Goal: Information Seeking & Learning: Find specific fact

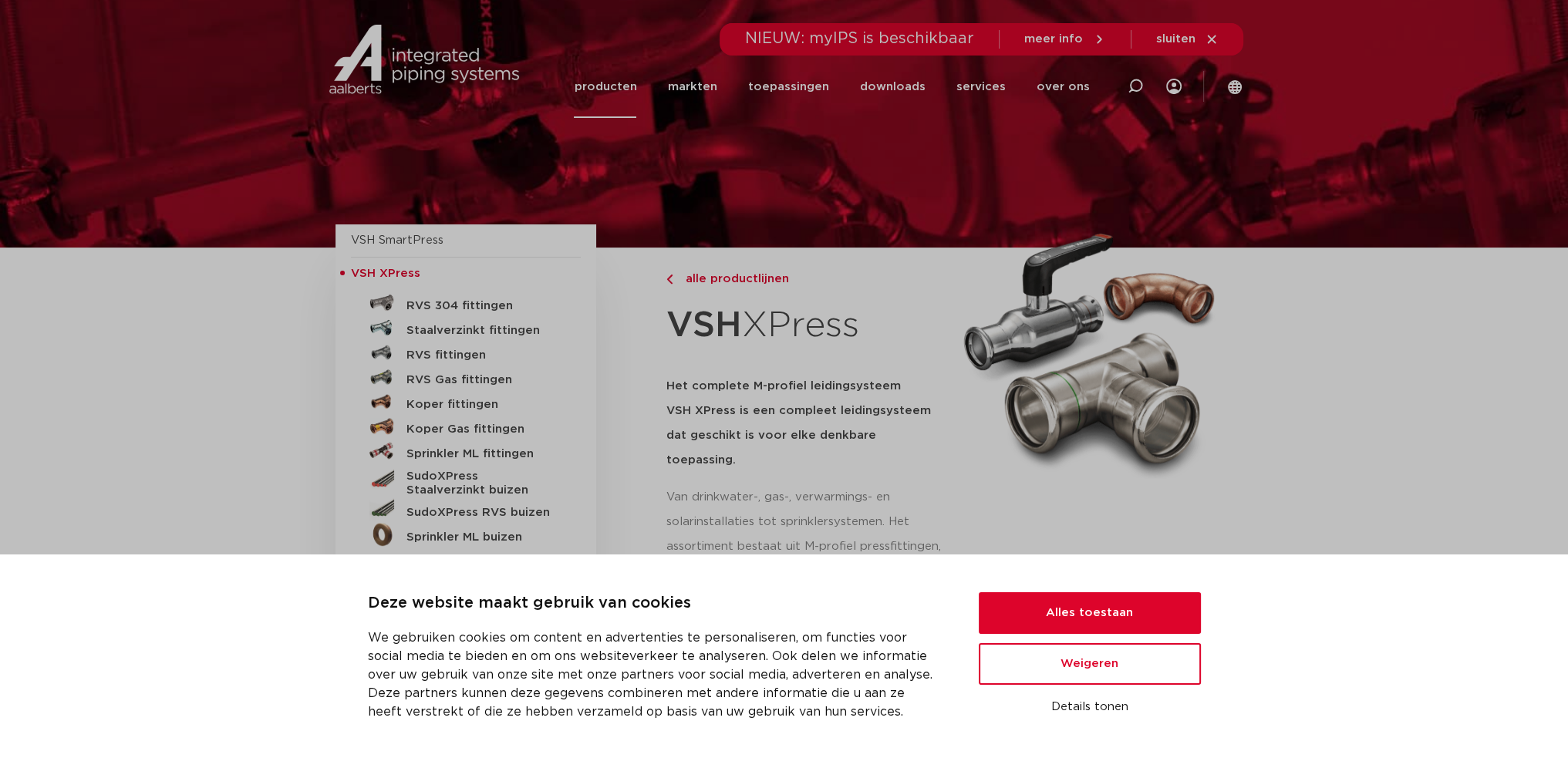
click at [816, 441] on h5 "Het complete M-profiel leidingsysteem VSH XPress is een compleet leidingsysteem…" at bounding box center [806, 423] width 280 height 99
drag, startPoint x: 1108, startPoint y: 618, endPoint x: 1090, endPoint y: 602, distance: 24.1
click at [1106, 617] on button "Alles toestaan" at bounding box center [1089, 613] width 222 height 42
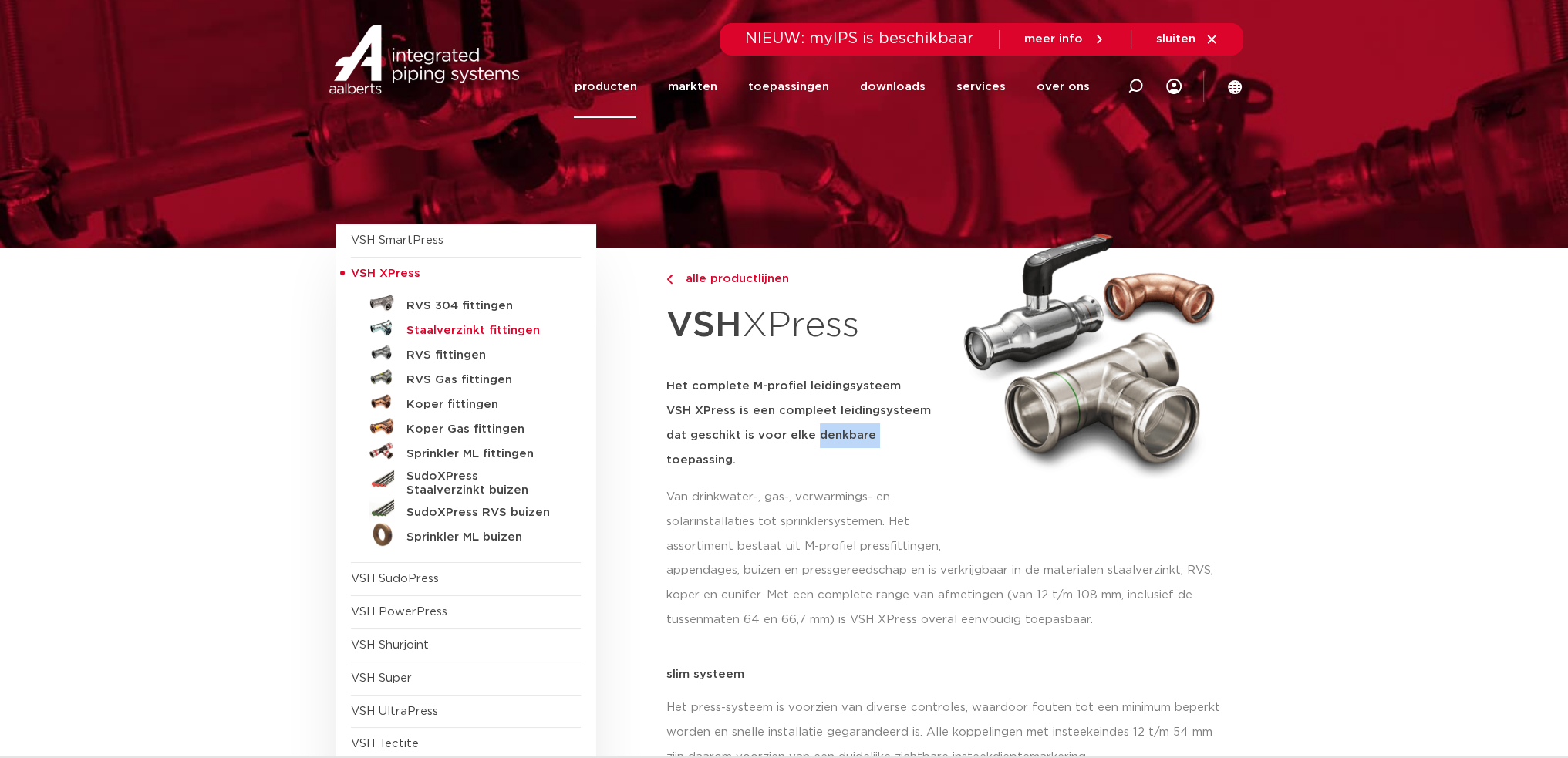
click at [461, 325] on h5 "Staalverzinkt fittingen" at bounding box center [483, 331] width 153 height 14
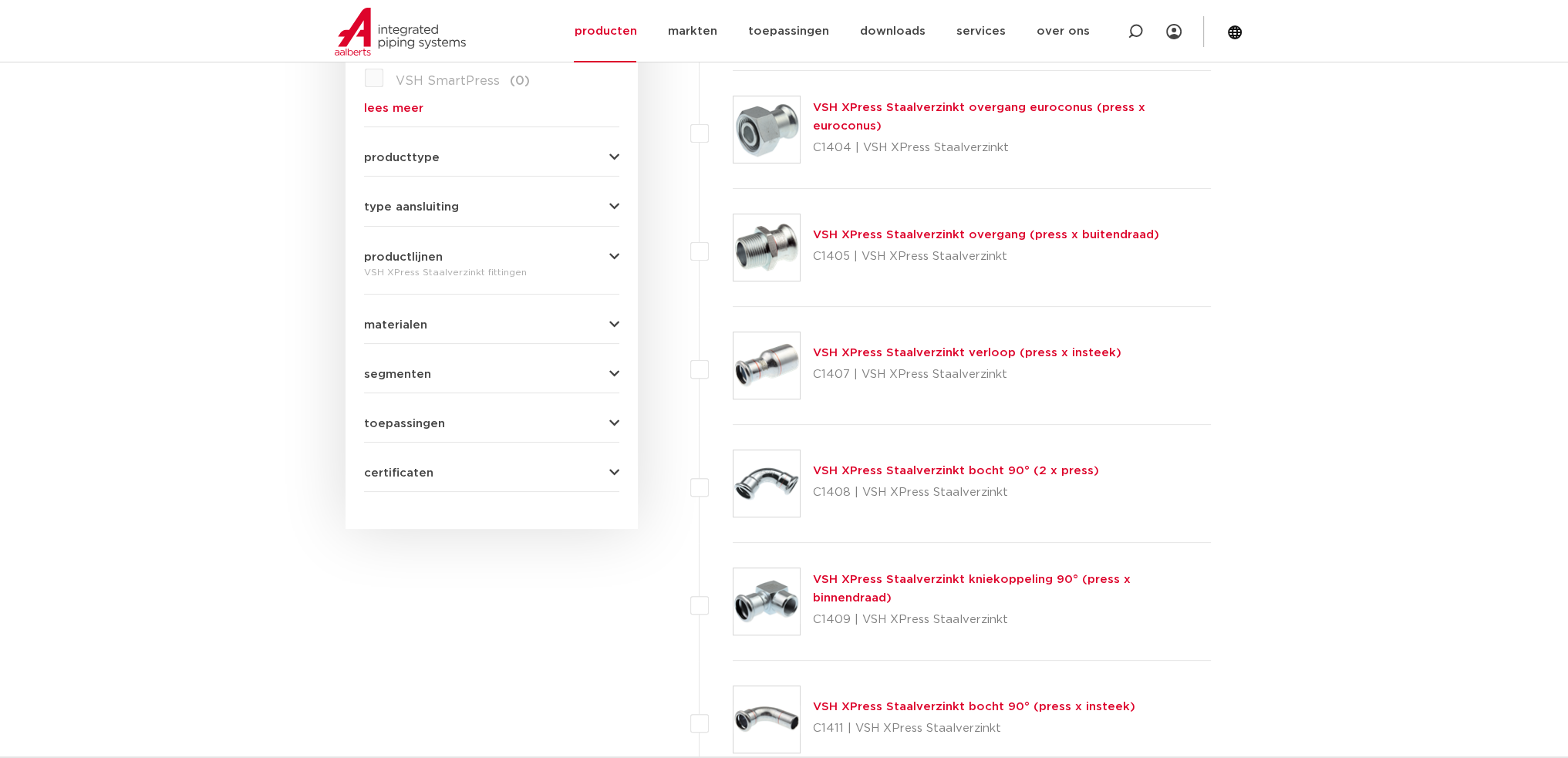
click at [522, 418] on button "toepassingen" at bounding box center [492, 423] width 256 height 12
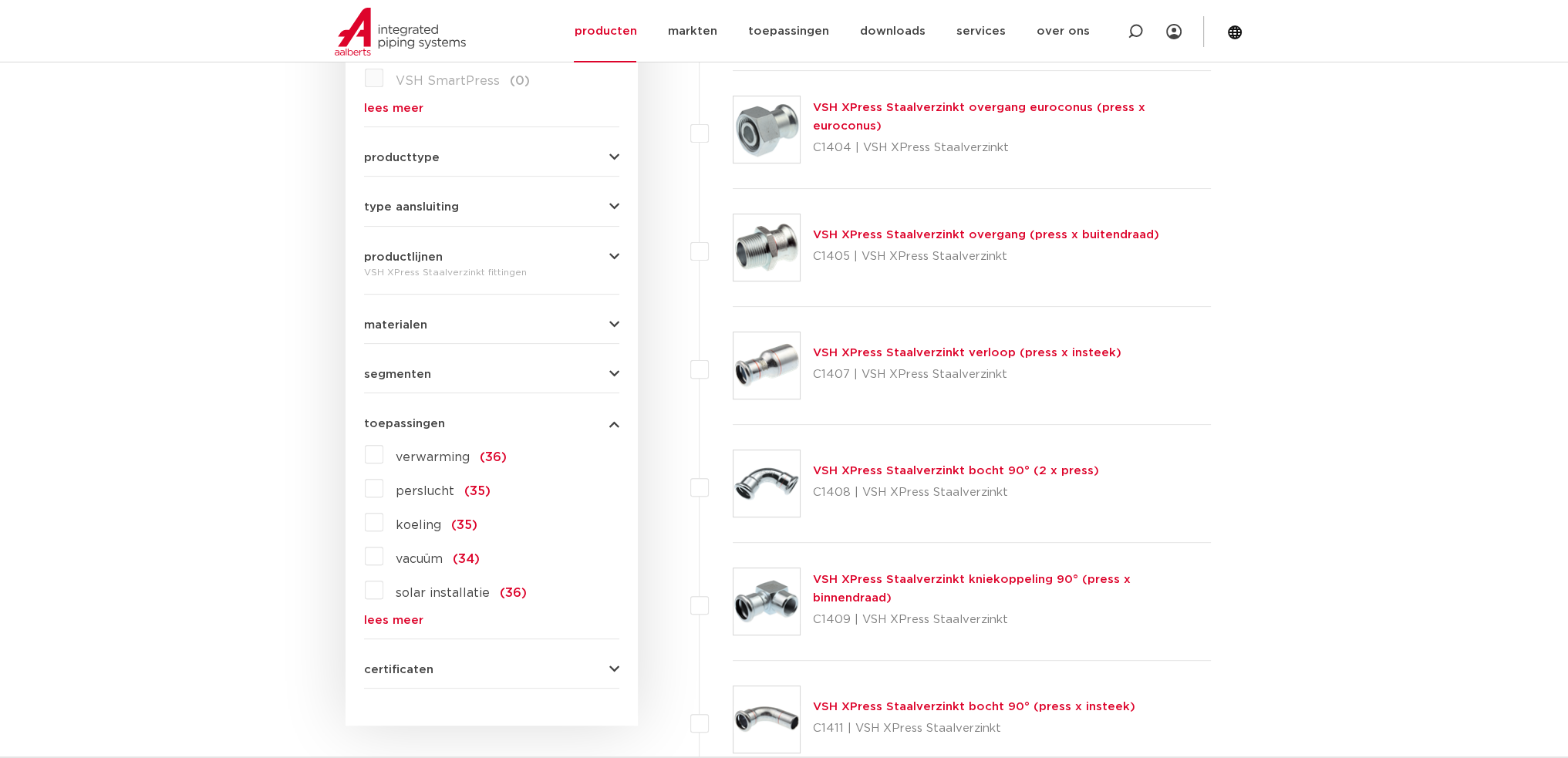
click at [414, 487] on span "perslucht" at bounding box center [425, 492] width 59 height 12
click at [0, 0] on input "perslucht (35)" at bounding box center [0, 0] width 0 height 0
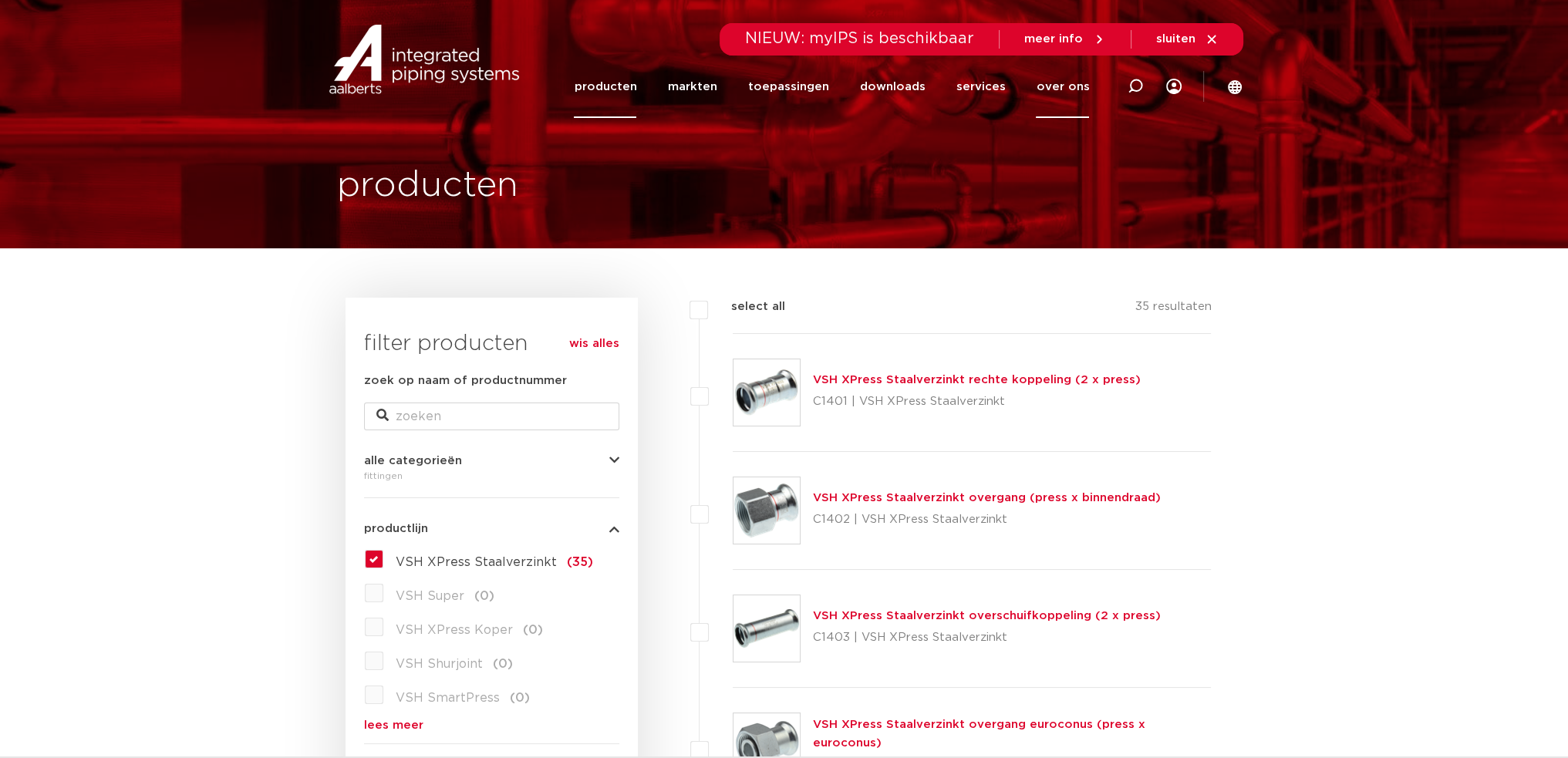
click at [1054, 88] on link "over ons" at bounding box center [1062, 86] width 53 height 62
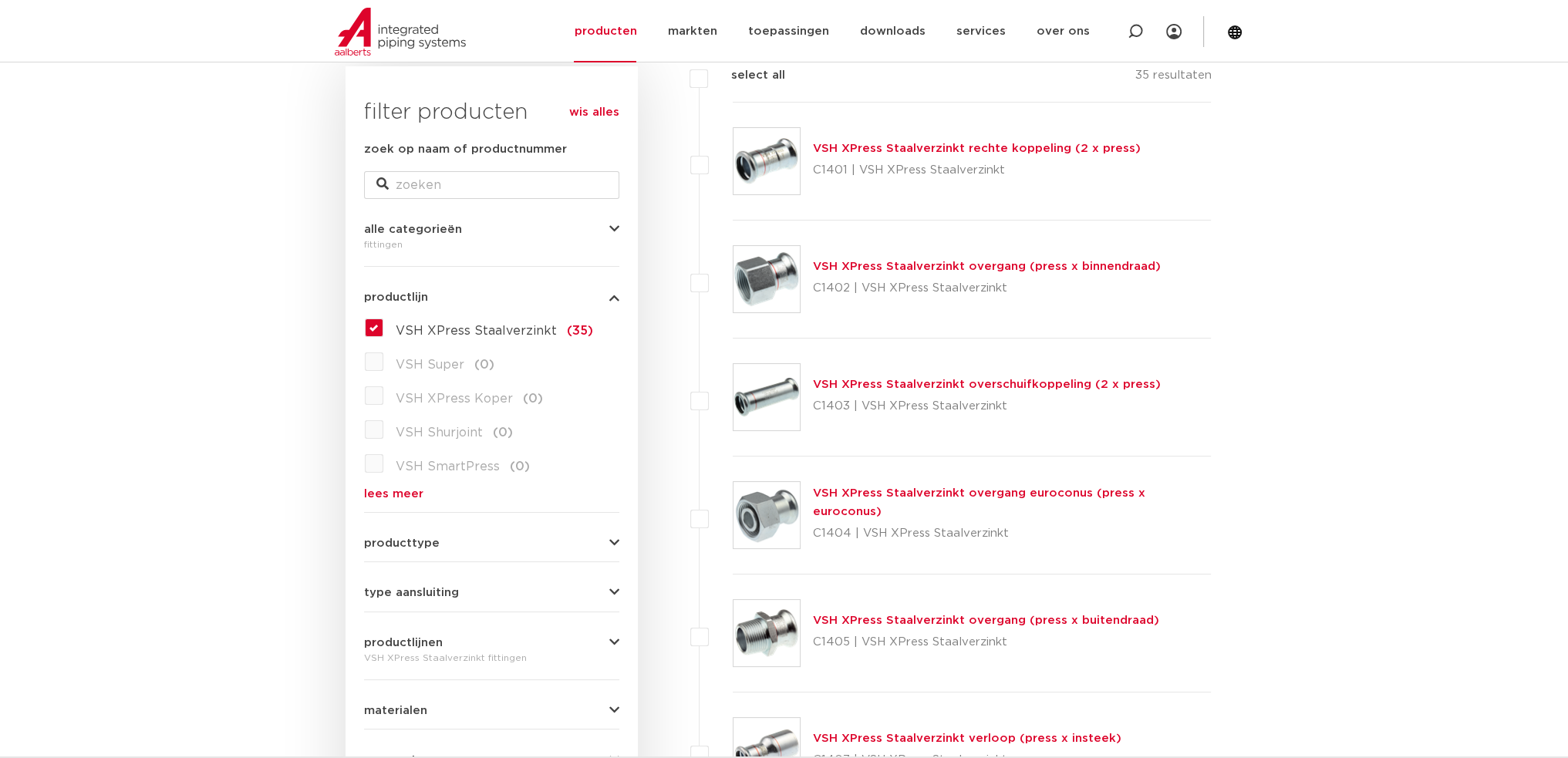
scroll to position [308, 0]
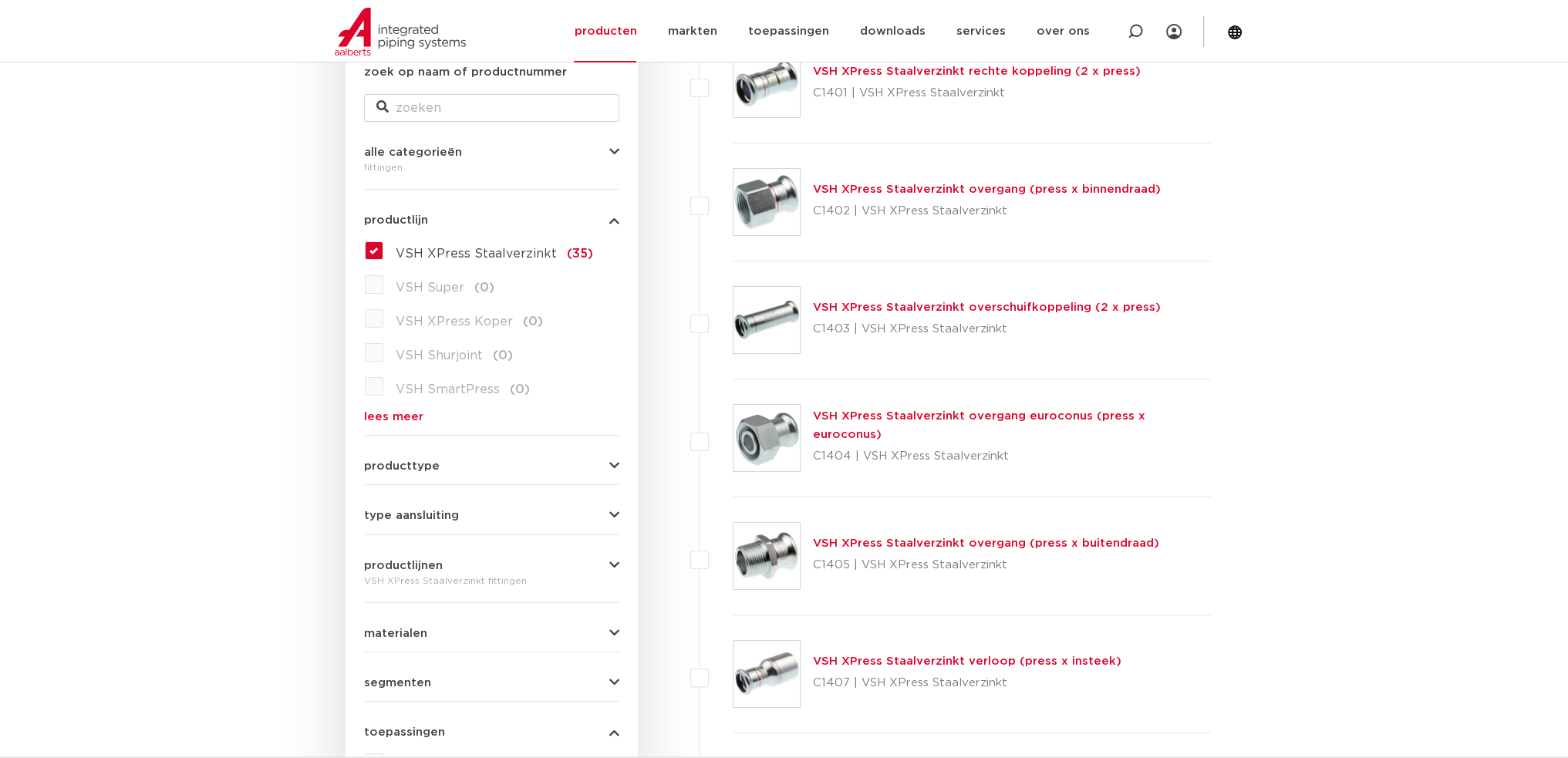
click at [488, 465] on button "producttype" at bounding box center [492, 466] width 256 height 12
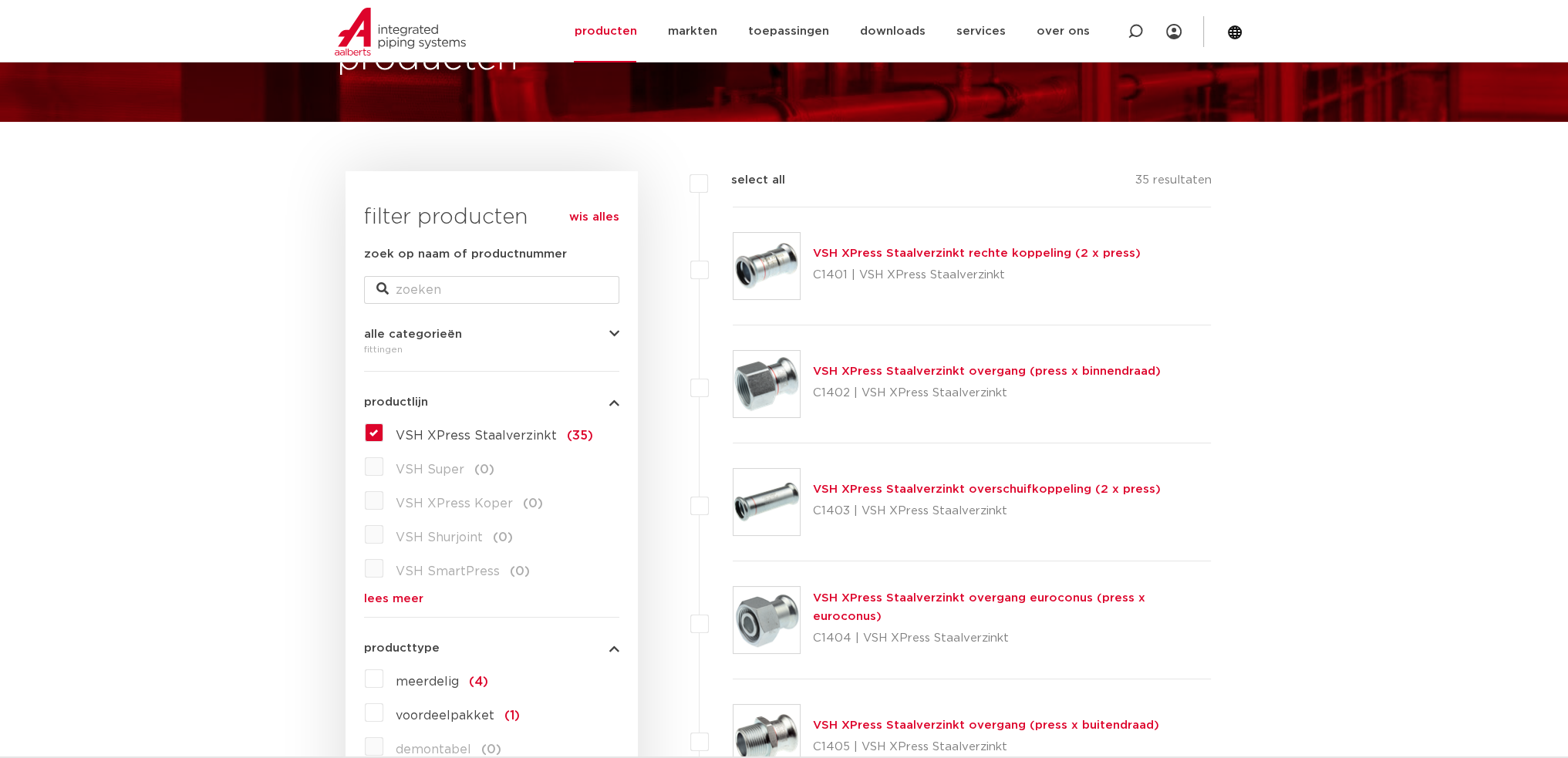
scroll to position [77, 0]
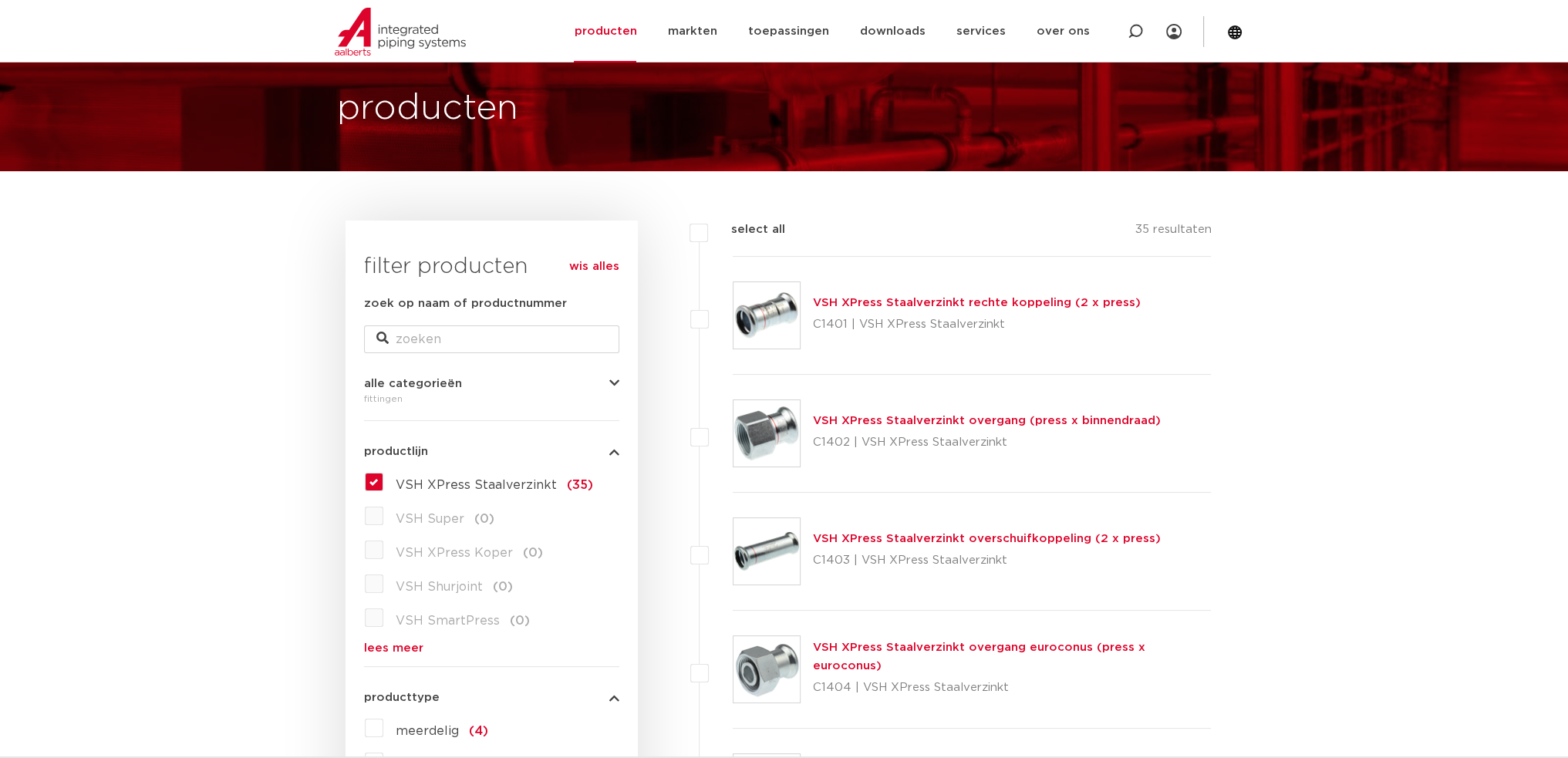
click at [475, 484] on span "VSH XPress Staalverzinkt" at bounding box center [475, 485] width 161 height 12
click at [0, 0] on input "VSH XPress Staalverzinkt (35)" at bounding box center [0, 0] width 0 height 0
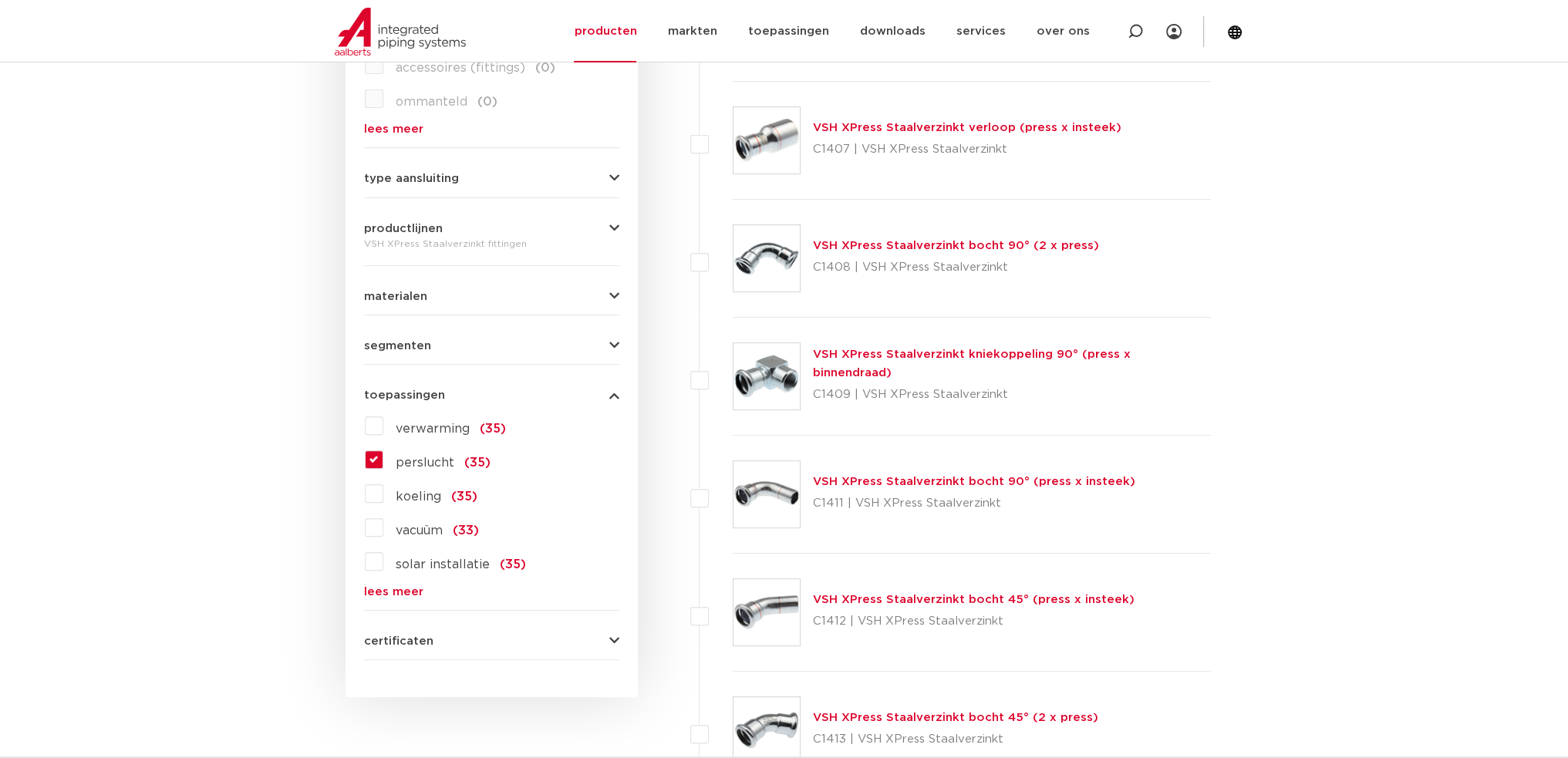
scroll to position [849, 0]
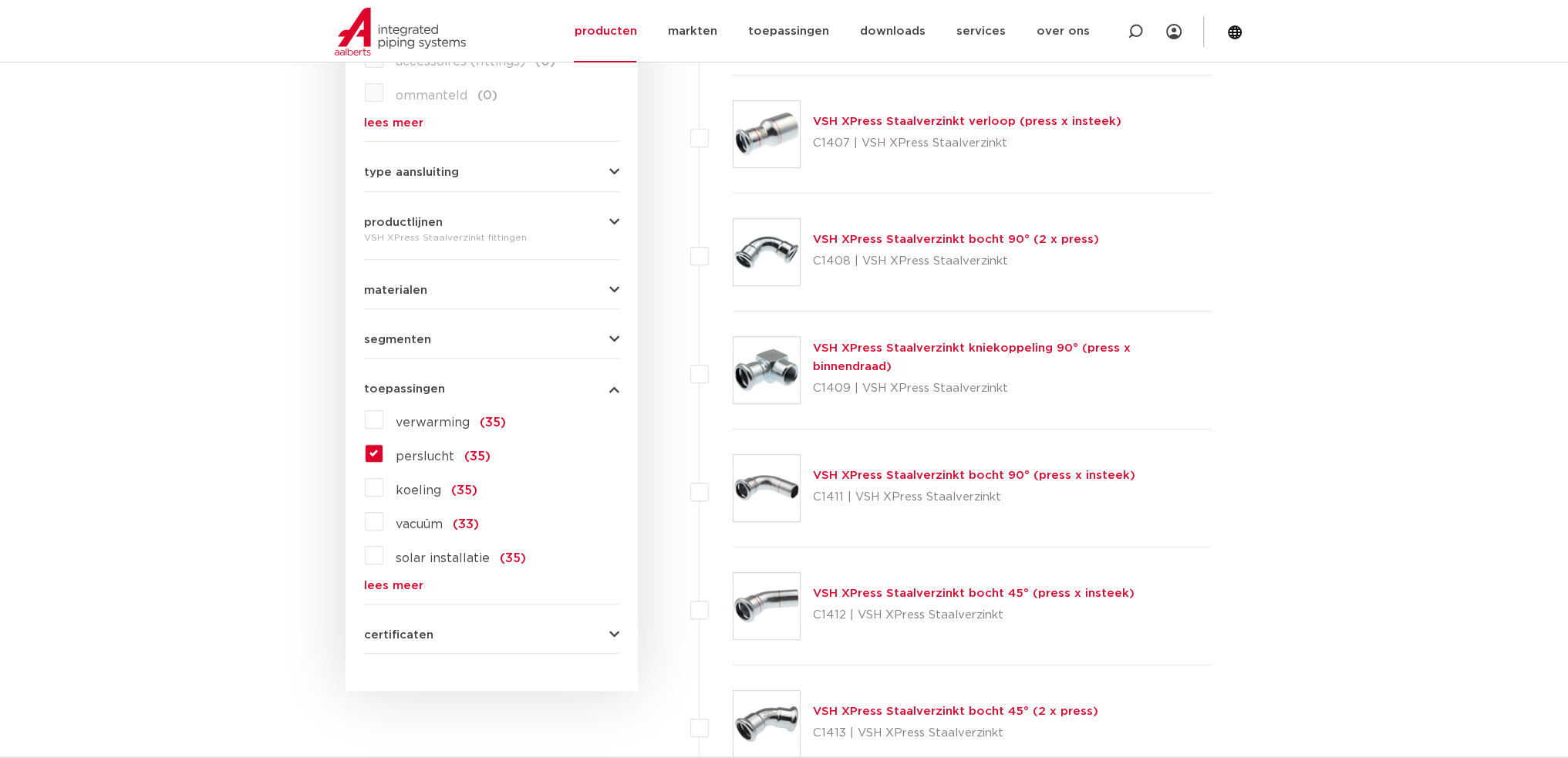
click at [401, 587] on link "lees meer" at bounding box center [492, 585] width 256 height 12
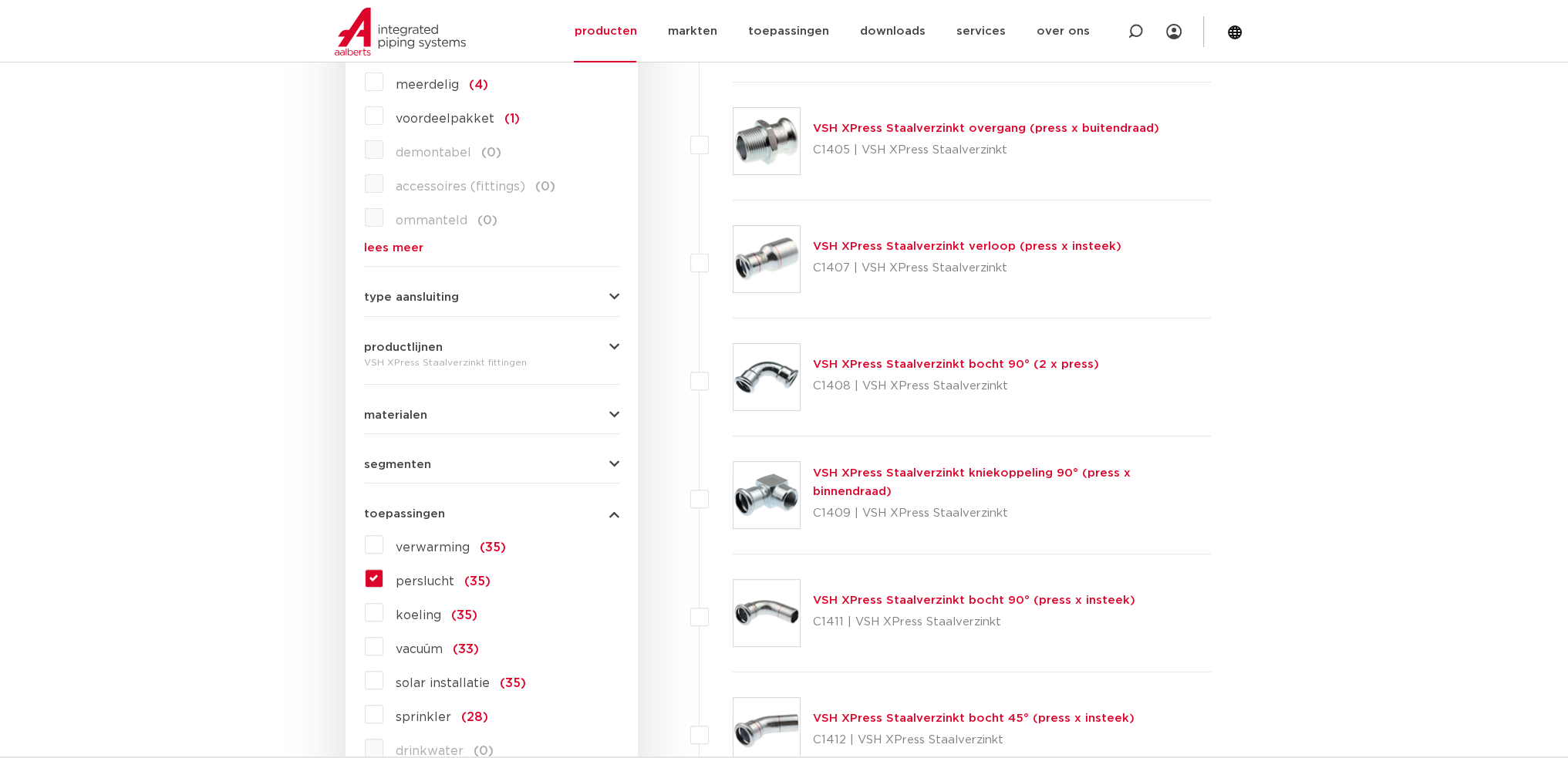
scroll to position [617, 0]
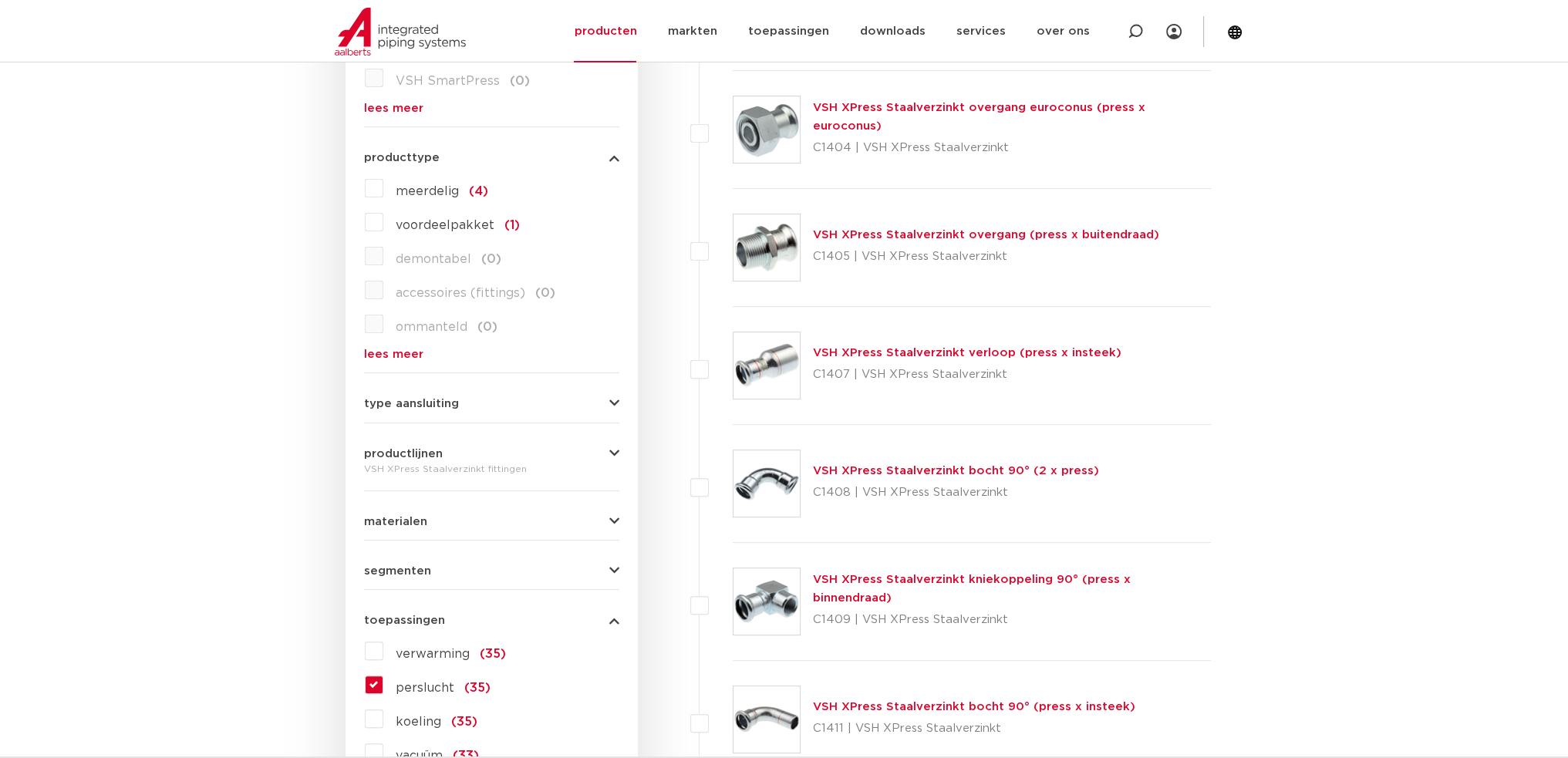
click at [429, 526] on button "materialen" at bounding box center [492, 521] width 256 height 12
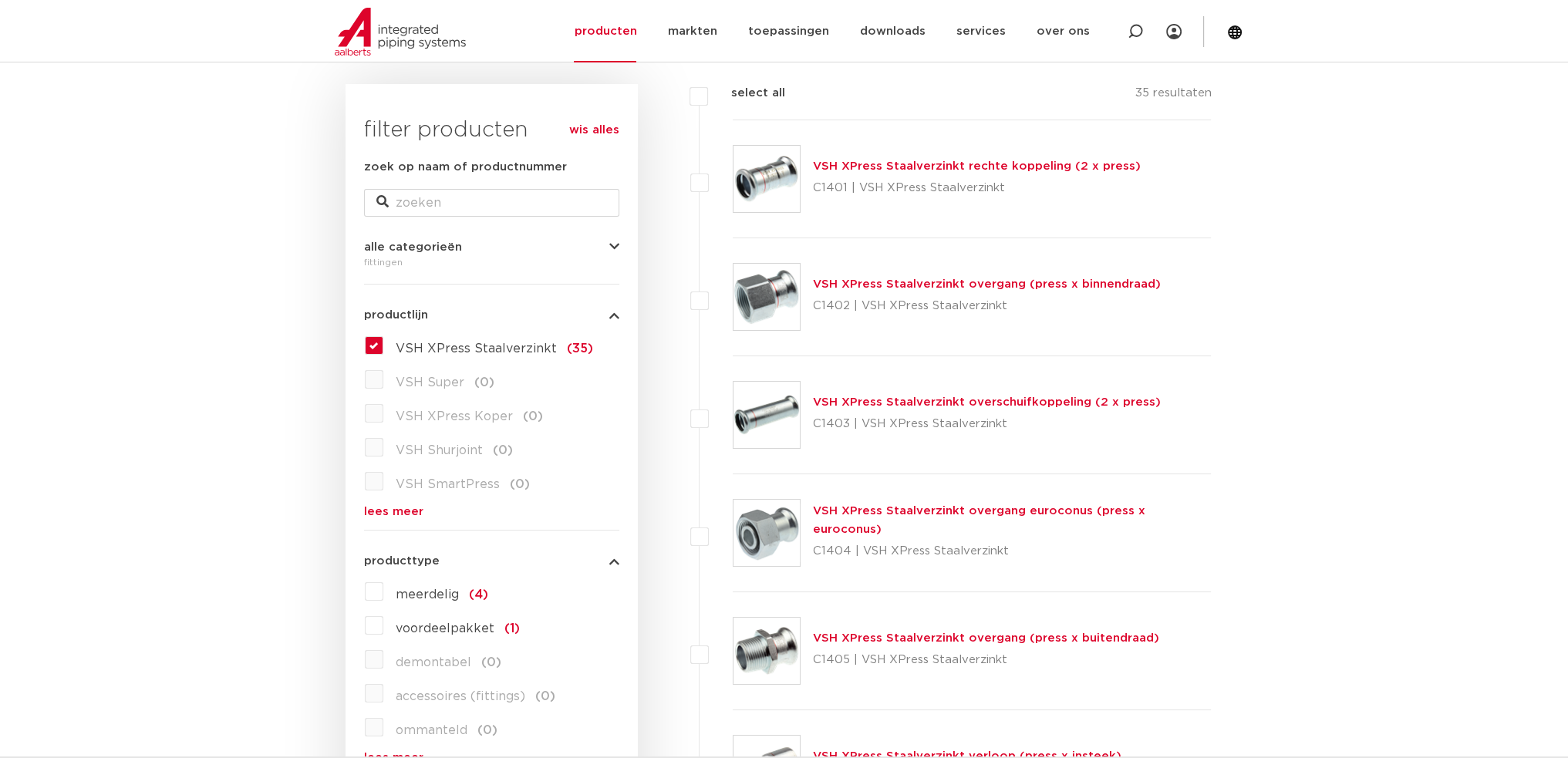
scroll to position [0, 0]
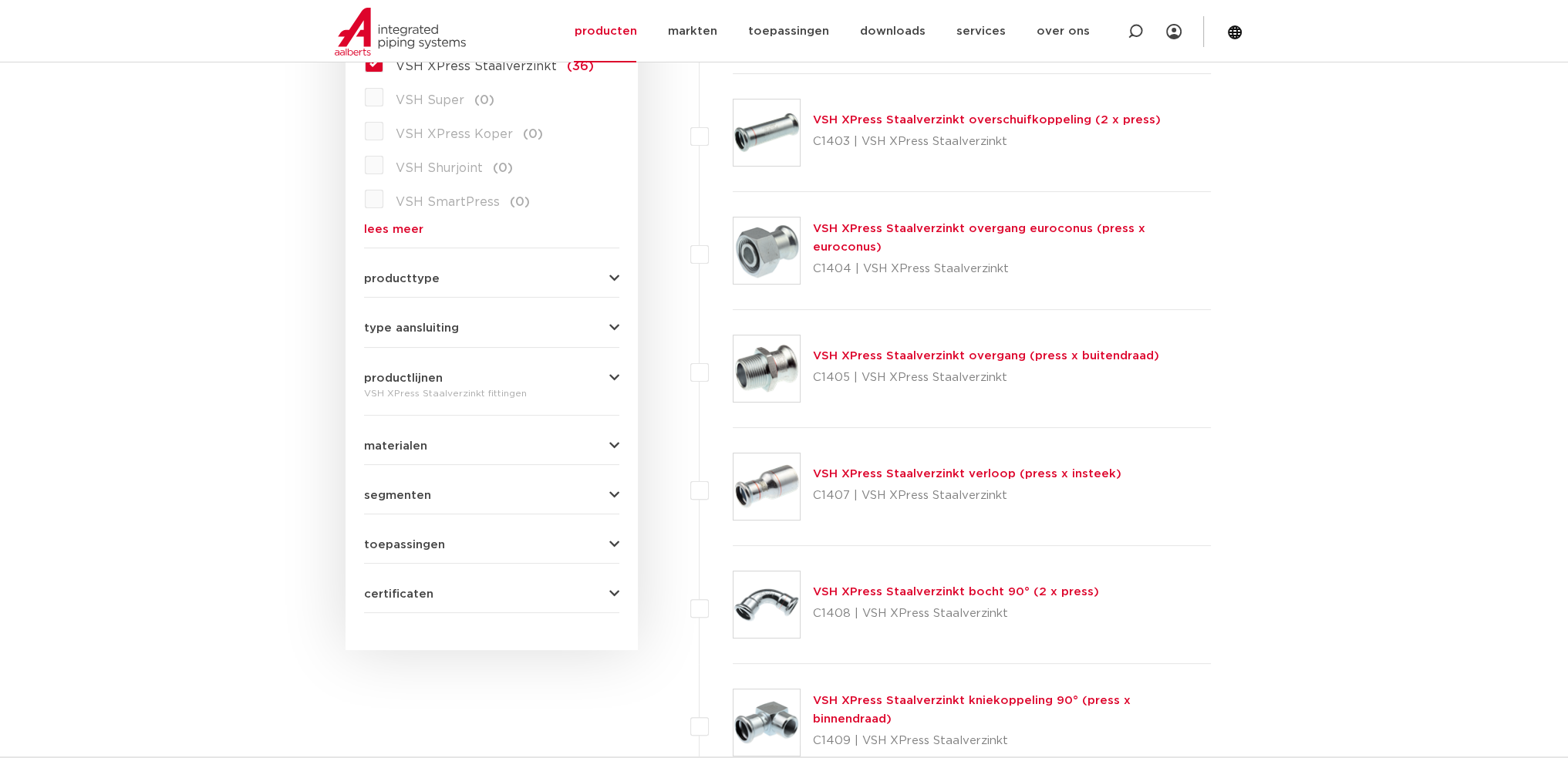
scroll to position [540, 0]
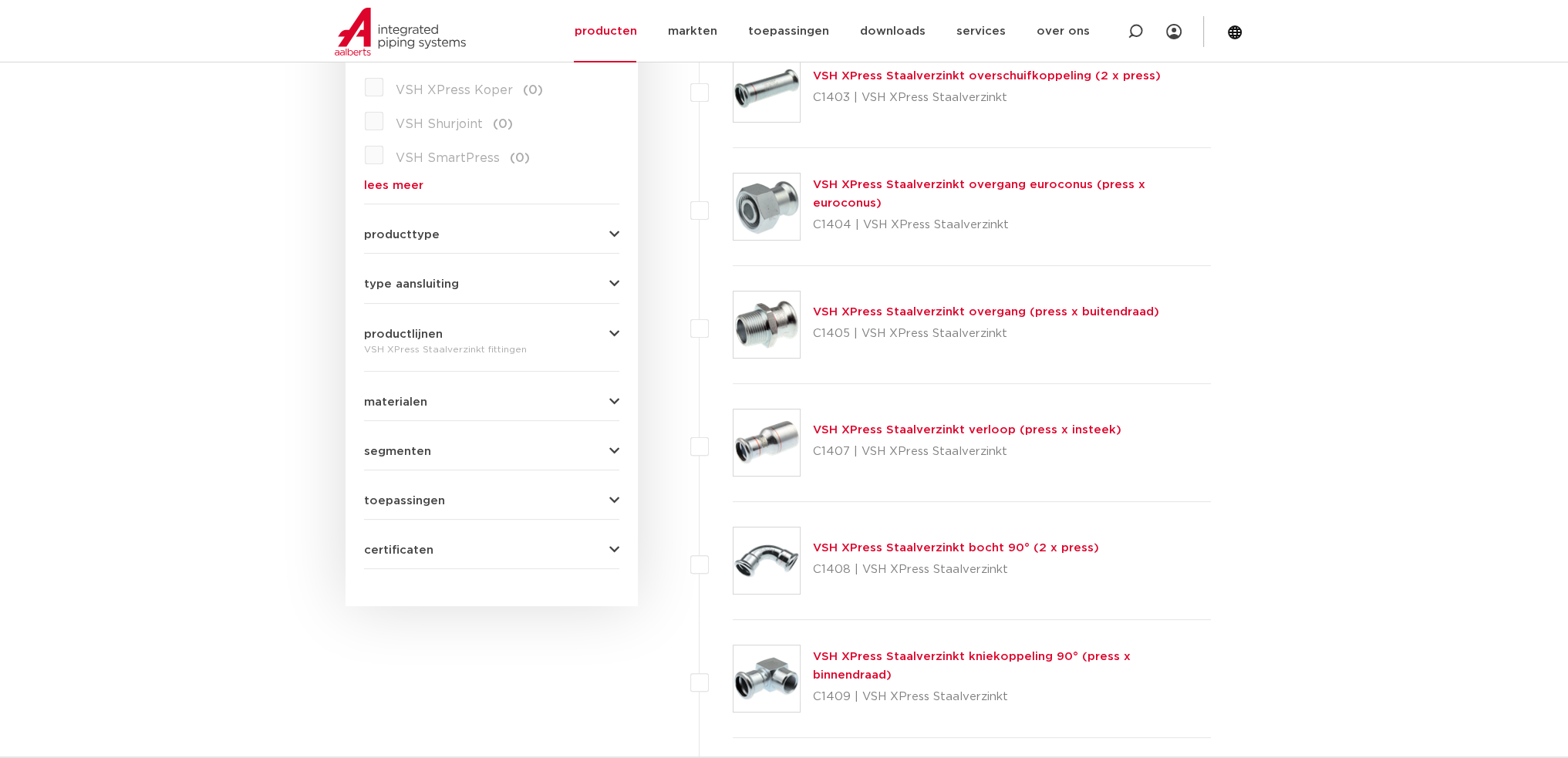
click at [540, 390] on div "materialen staal (36) brons (1) messing (0) roestvaststaal (0) koper (0) gietij…" at bounding box center [492, 395] width 256 height 24
click at [527, 406] on form "zoek op naam of productnummer alle categorieën fittingen fittingen afsluiters b…" at bounding box center [492, 200] width 256 height 738
click at [623, 397] on div "wis alles filter producten zoek op naam of productnummer alle categorieën fitti…" at bounding box center [492, 182] width 292 height 849
click at [612, 397] on icon "button" at bounding box center [613, 402] width 10 height 12
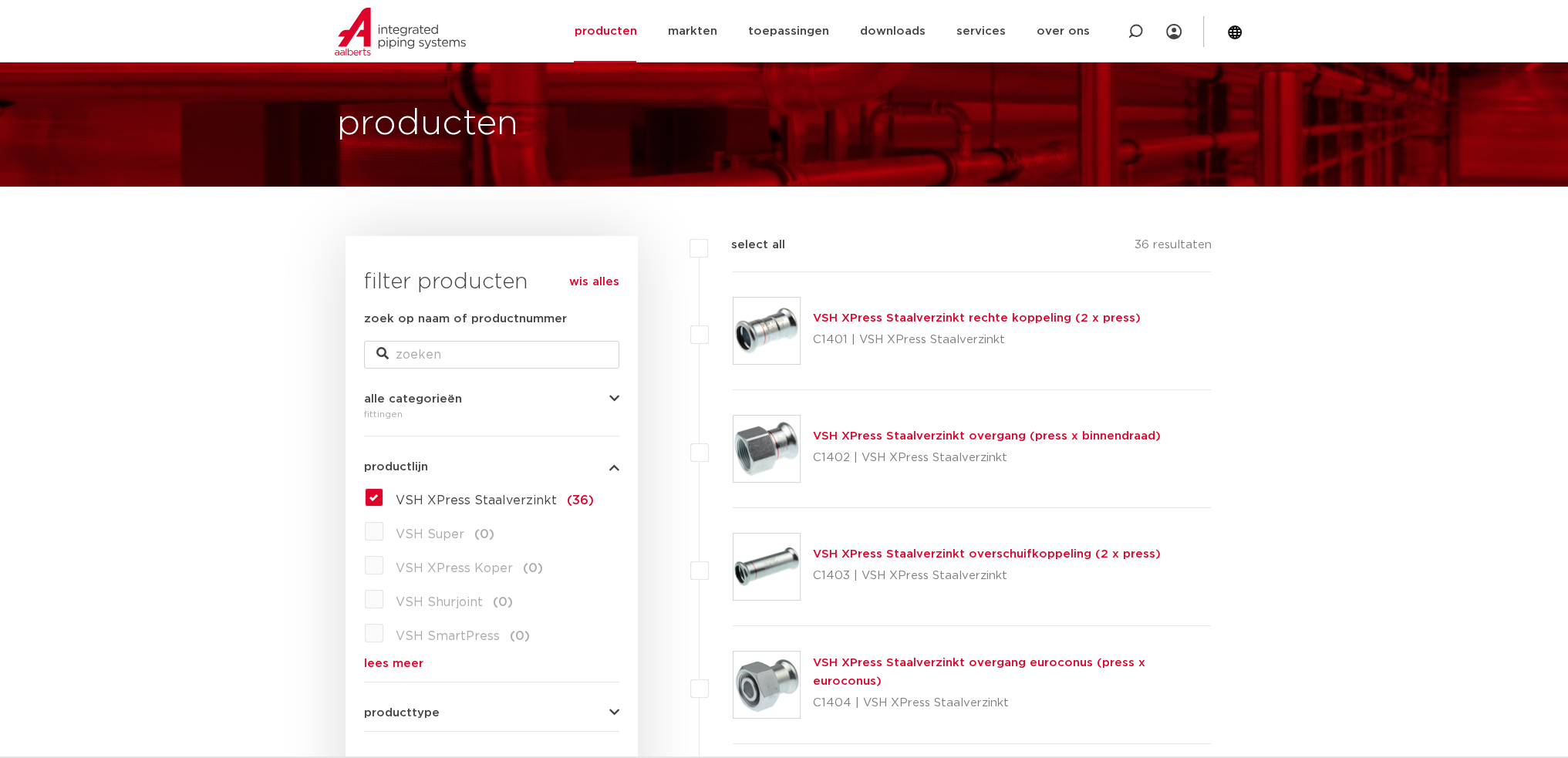
scroll to position [0, 0]
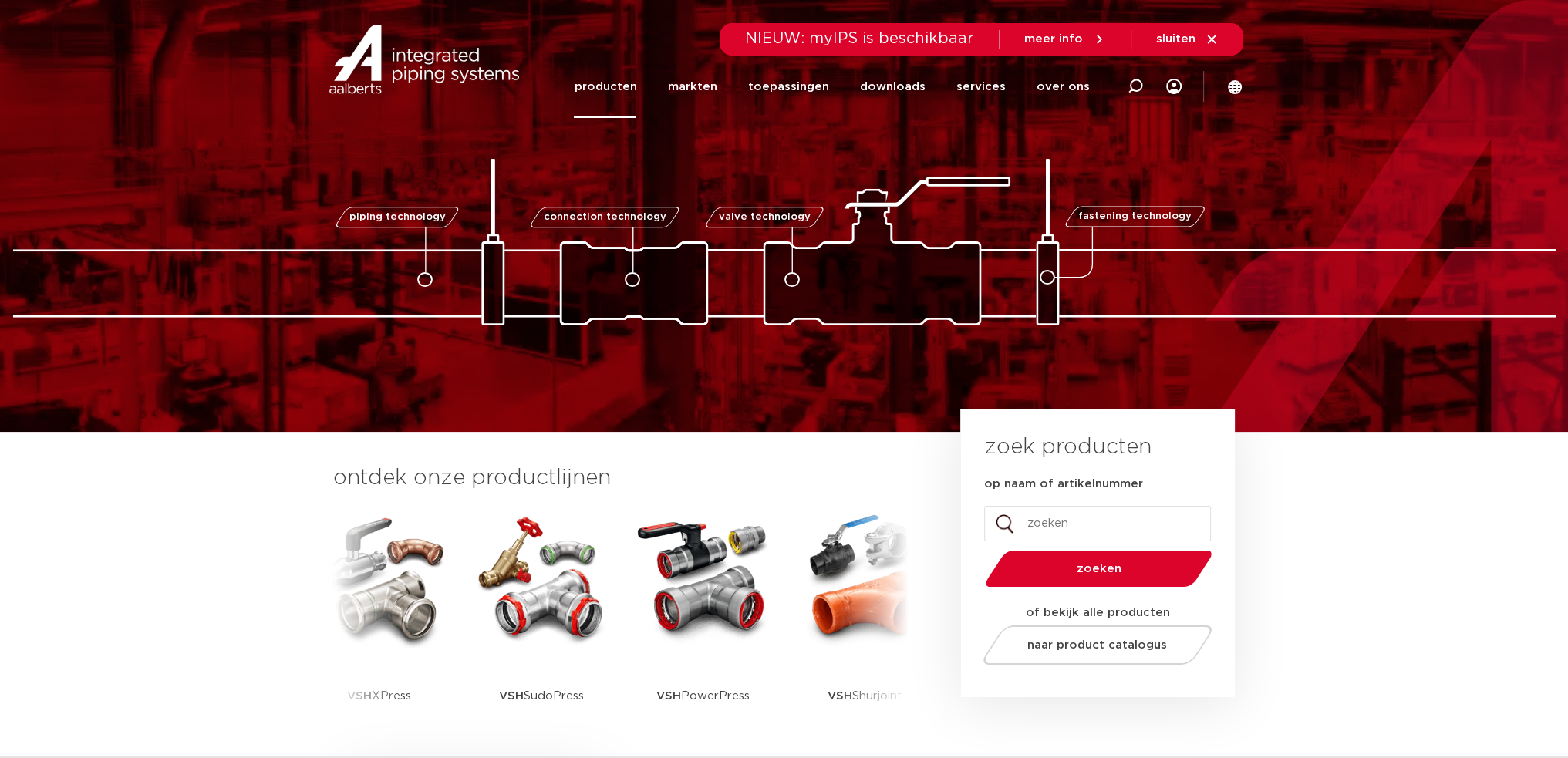
click at [617, 83] on link "producten" at bounding box center [605, 86] width 62 height 62
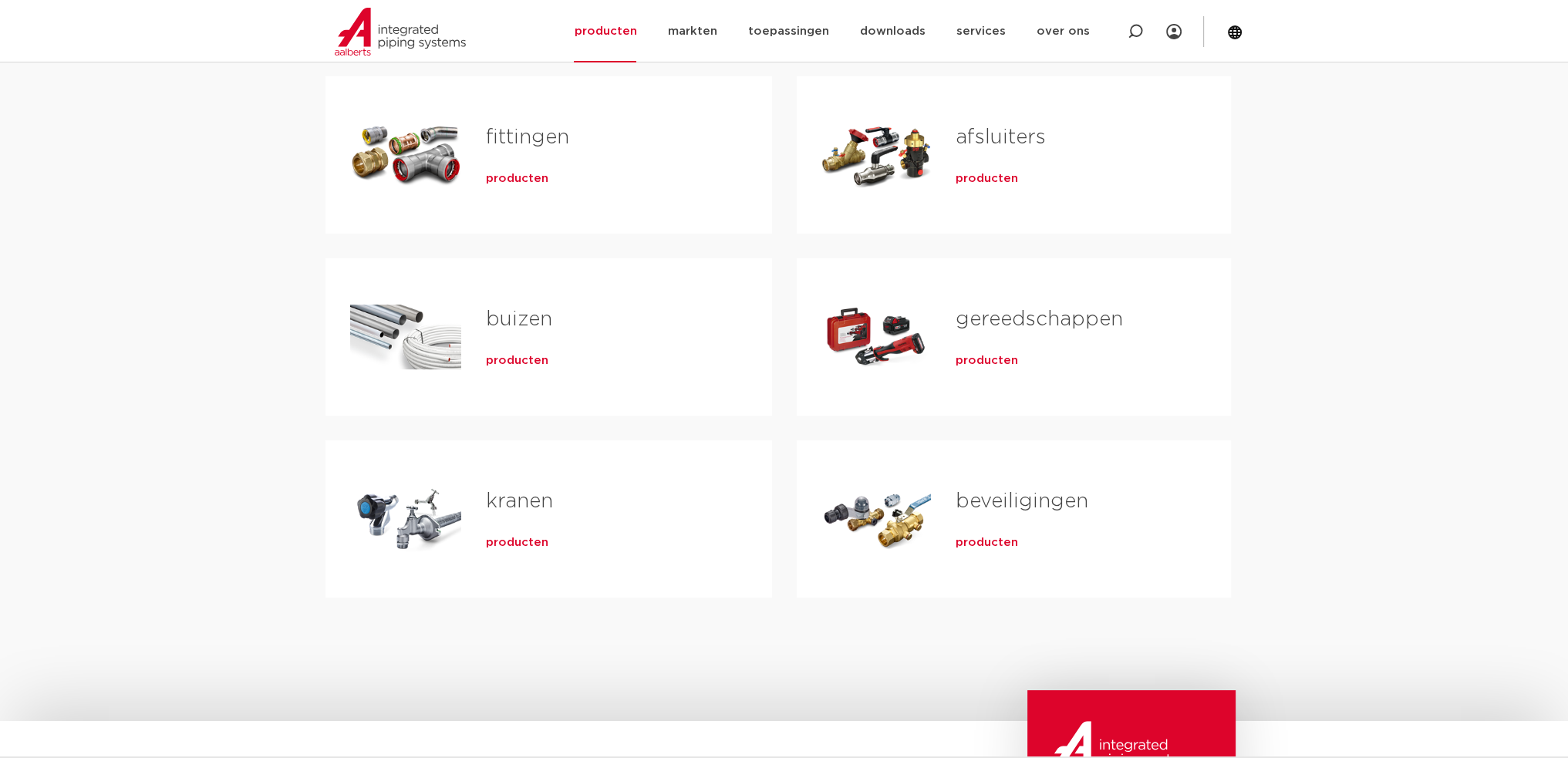
scroll to position [308, 0]
click at [506, 321] on link "buizen" at bounding box center [519, 319] width 66 height 20
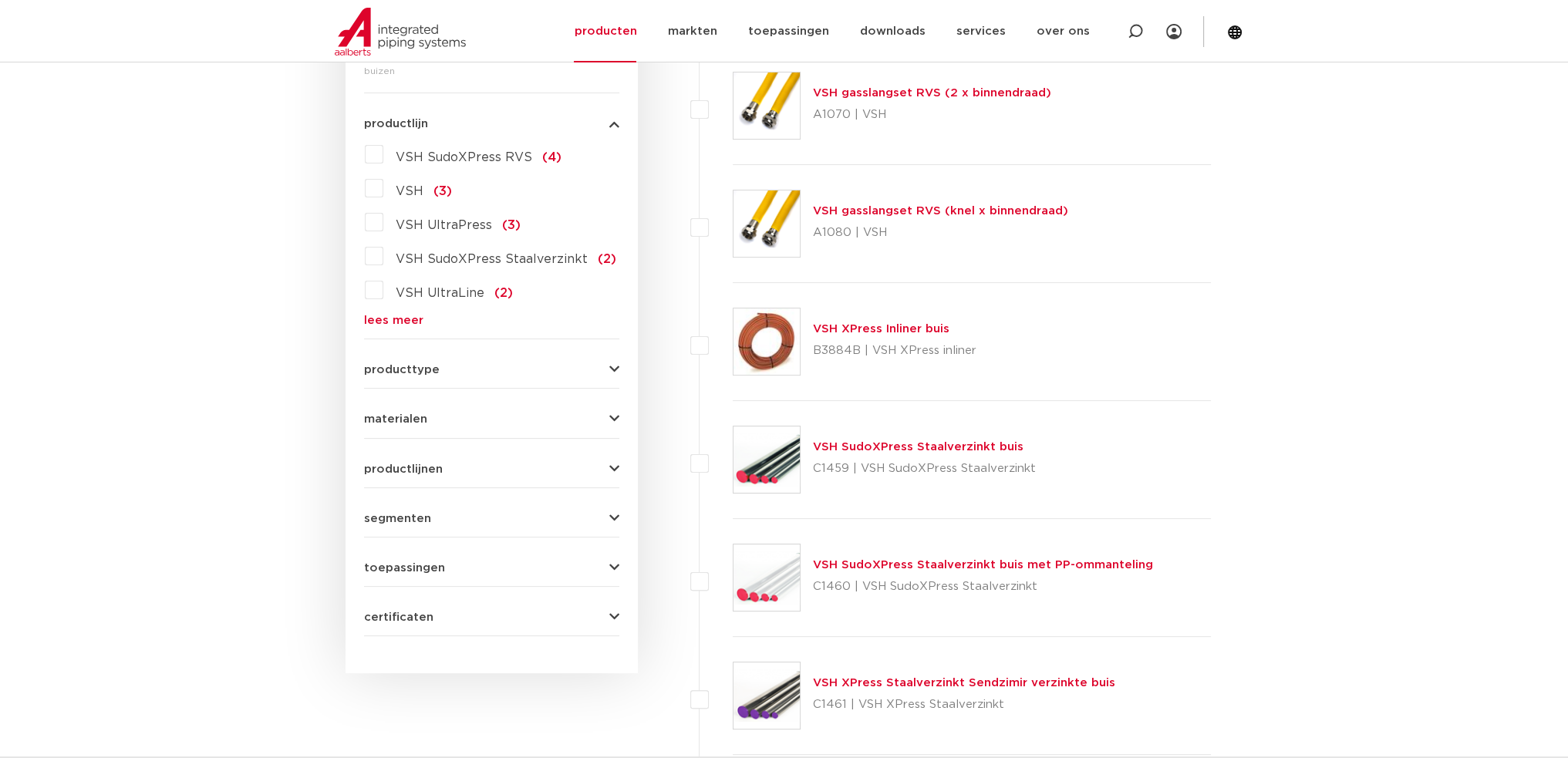
scroll to position [463, 0]
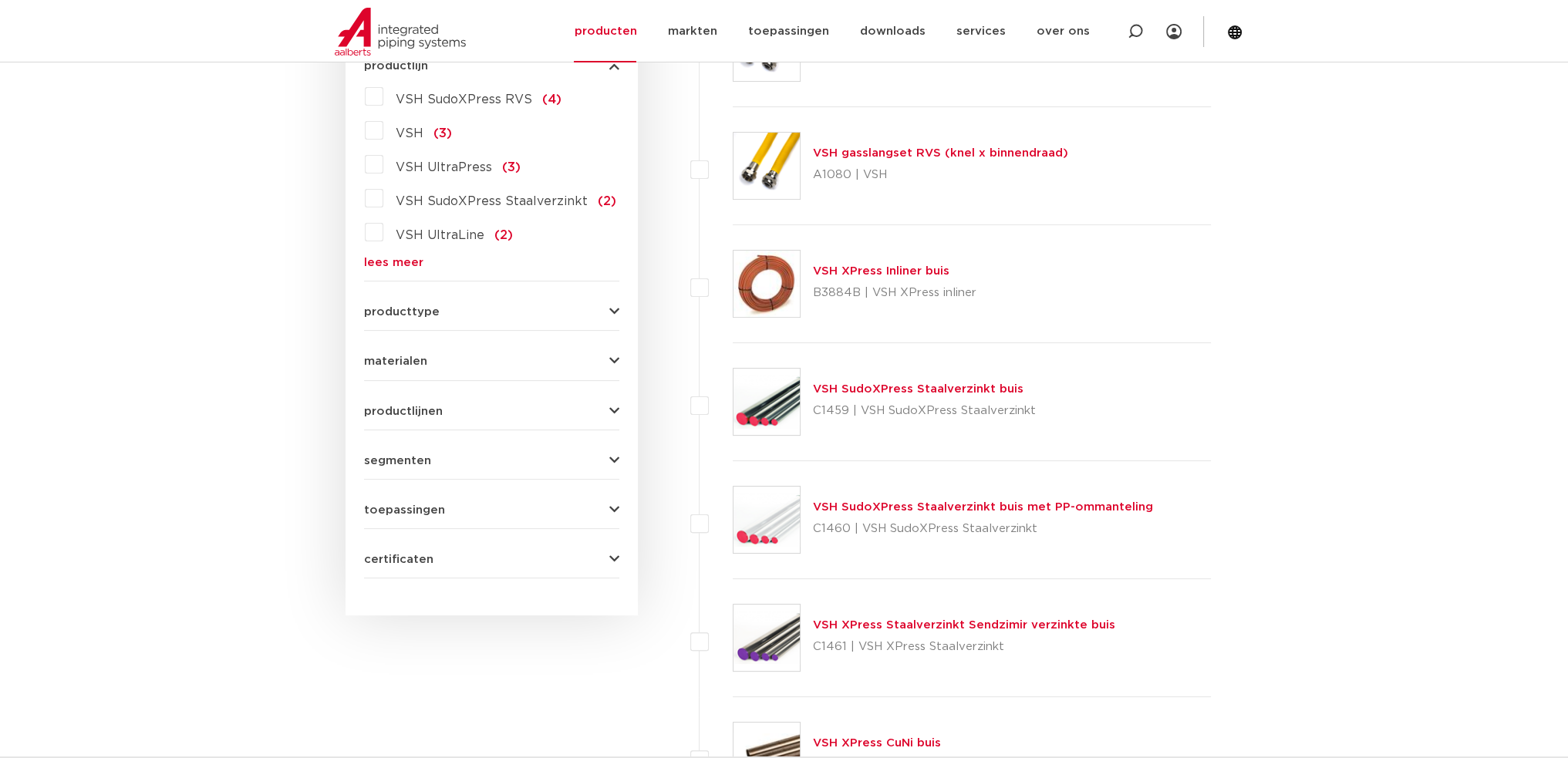
click at [518, 511] on button "toepassingen" at bounding box center [492, 509] width 256 height 12
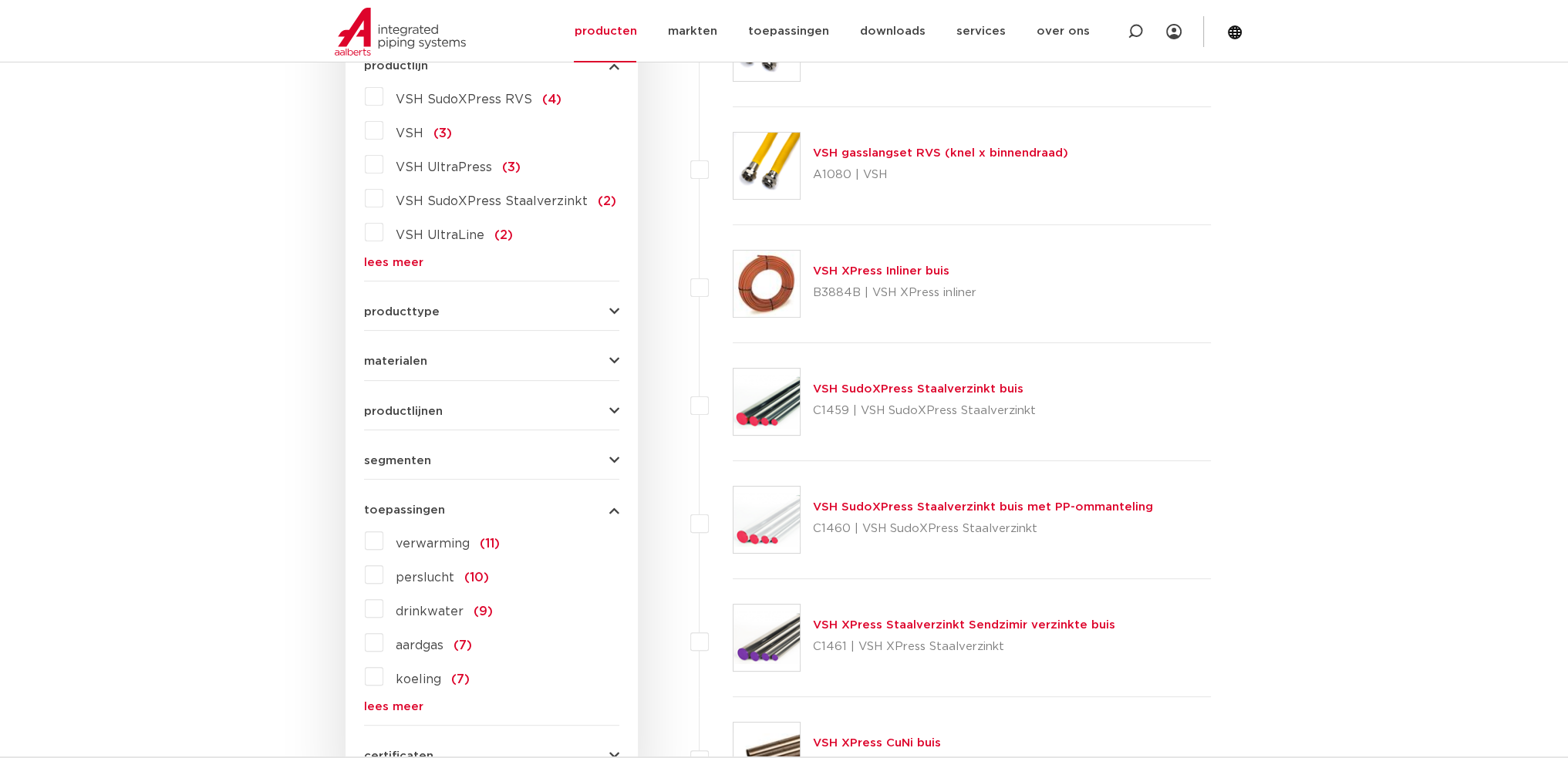
click at [446, 575] on span "perslucht" at bounding box center [425, 578] width 59 height 12
click at [0, 0] on input "perslucht (10)" at bounding box center [0, 0] width 0 height 0
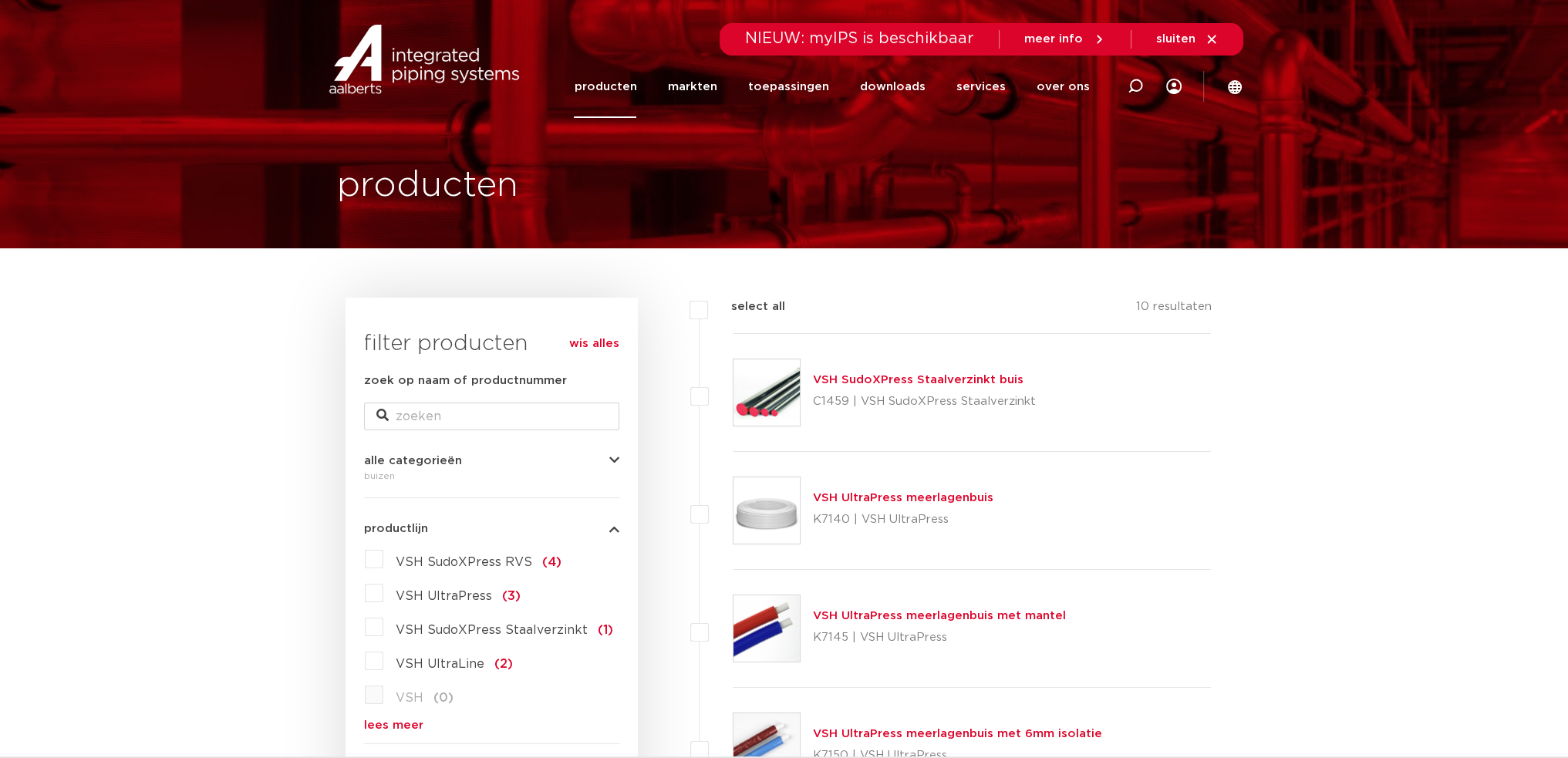
click at [885, 379] on link "VSH SudoXPress Staalverzinkt buis" at bounding box center [918, 379] width 210 height 12
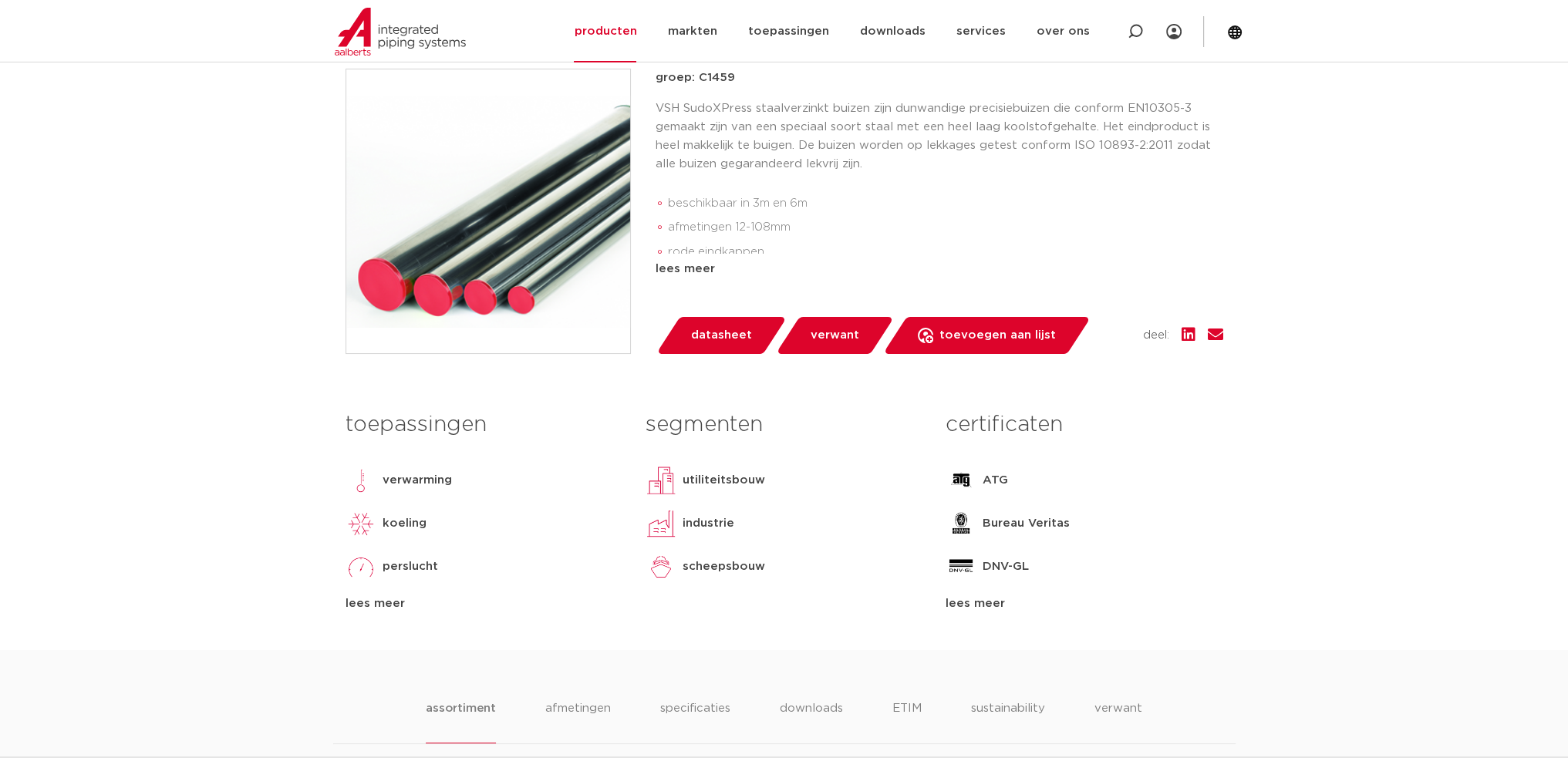
scroll to position [386, 0]
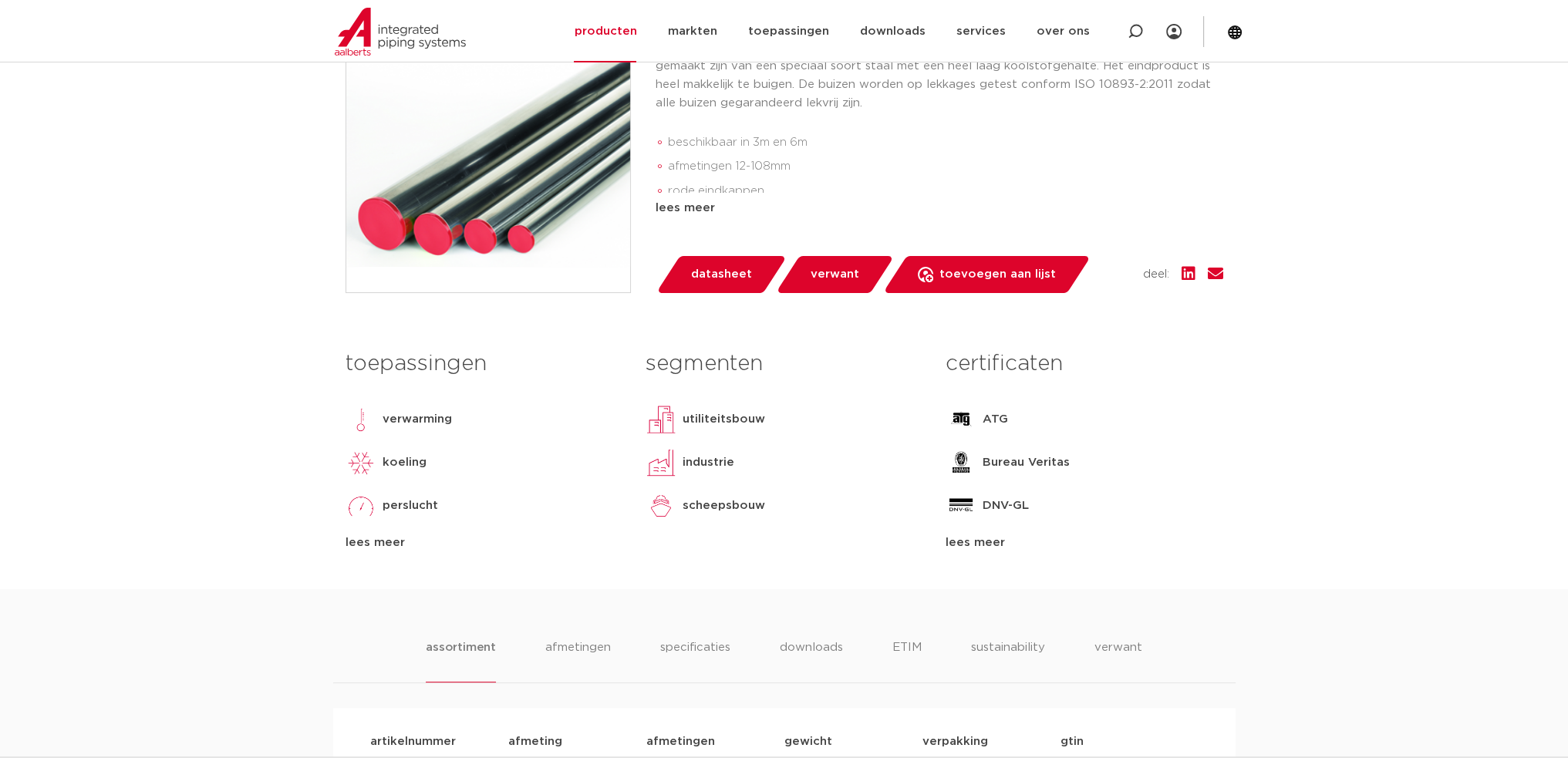
click at [410, 509] on p "perslucht" at bounding box center [410, 506] width 55 height 19
click at [386, 536] on div "lees meer" at bounding box center [483, 542] width 277 height 19
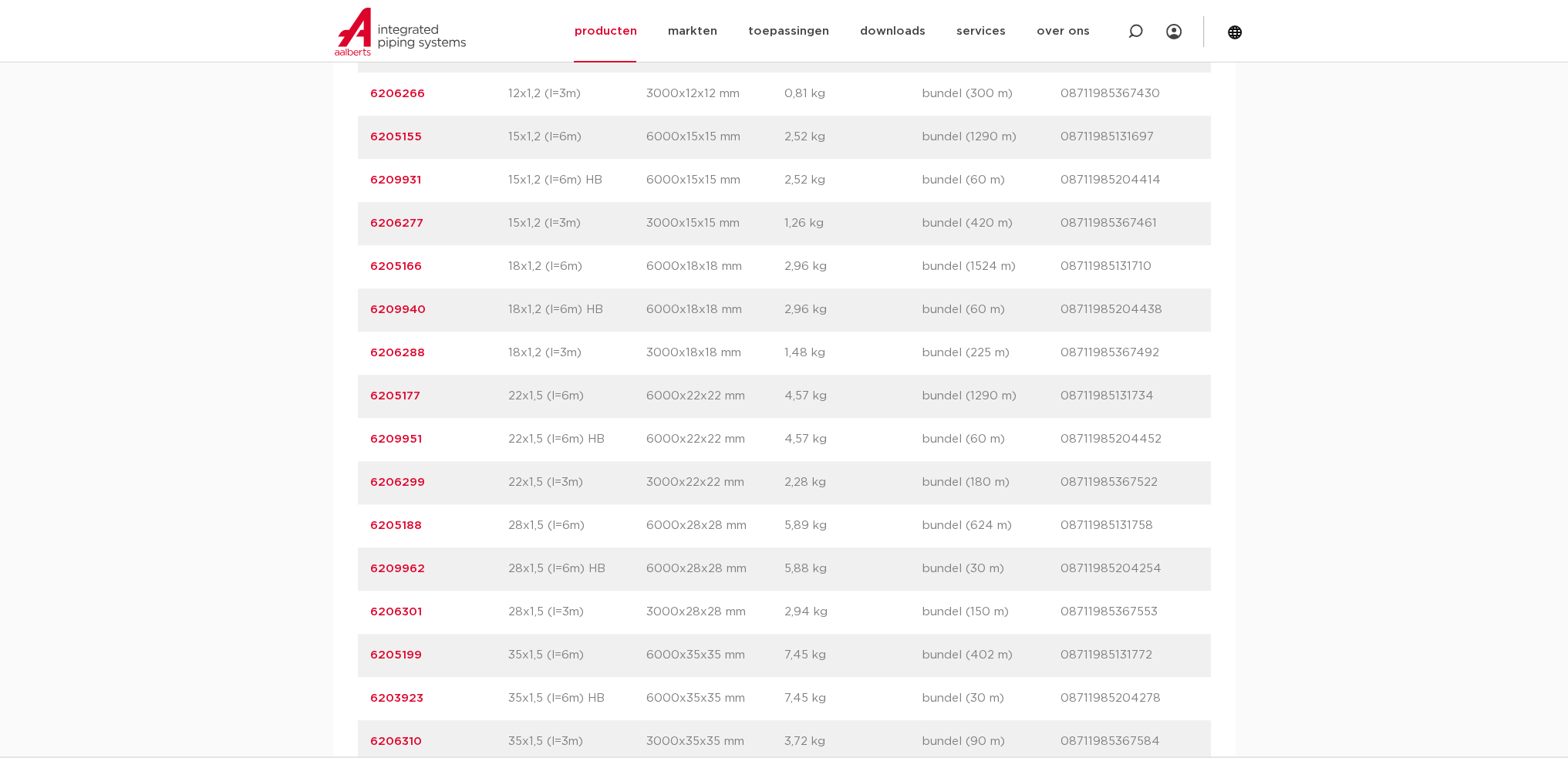
scroll to position [1235, 0]
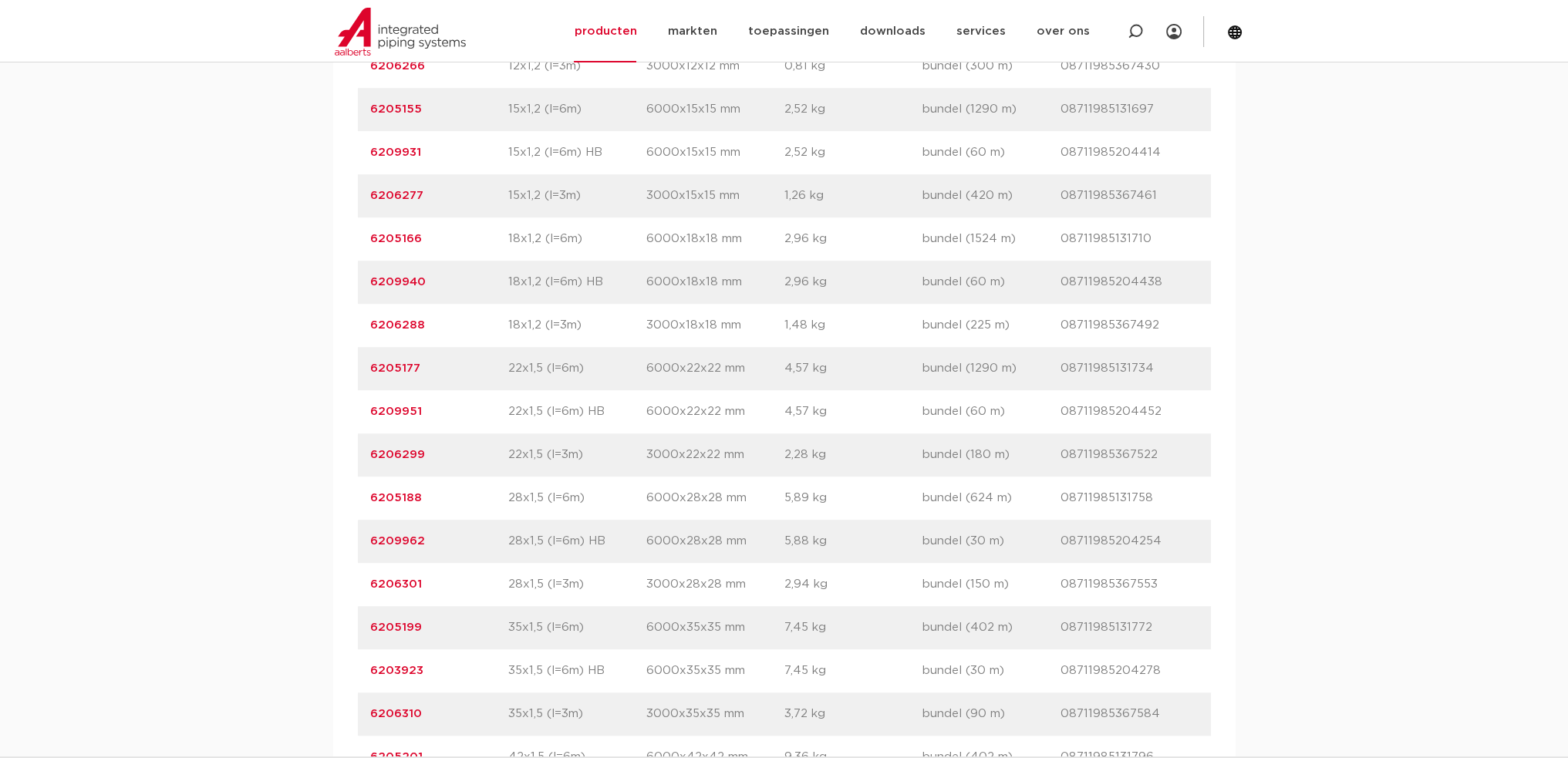
drag, startPoint x: 1061, startPoint y: 410, endPoint x: 1155, endPoint y: 410, distance: 94.0
click at [1155, 410] on p "08711985204452" at bounding box center [1129, 412] width 138 height 19
copy p "08711985204452"
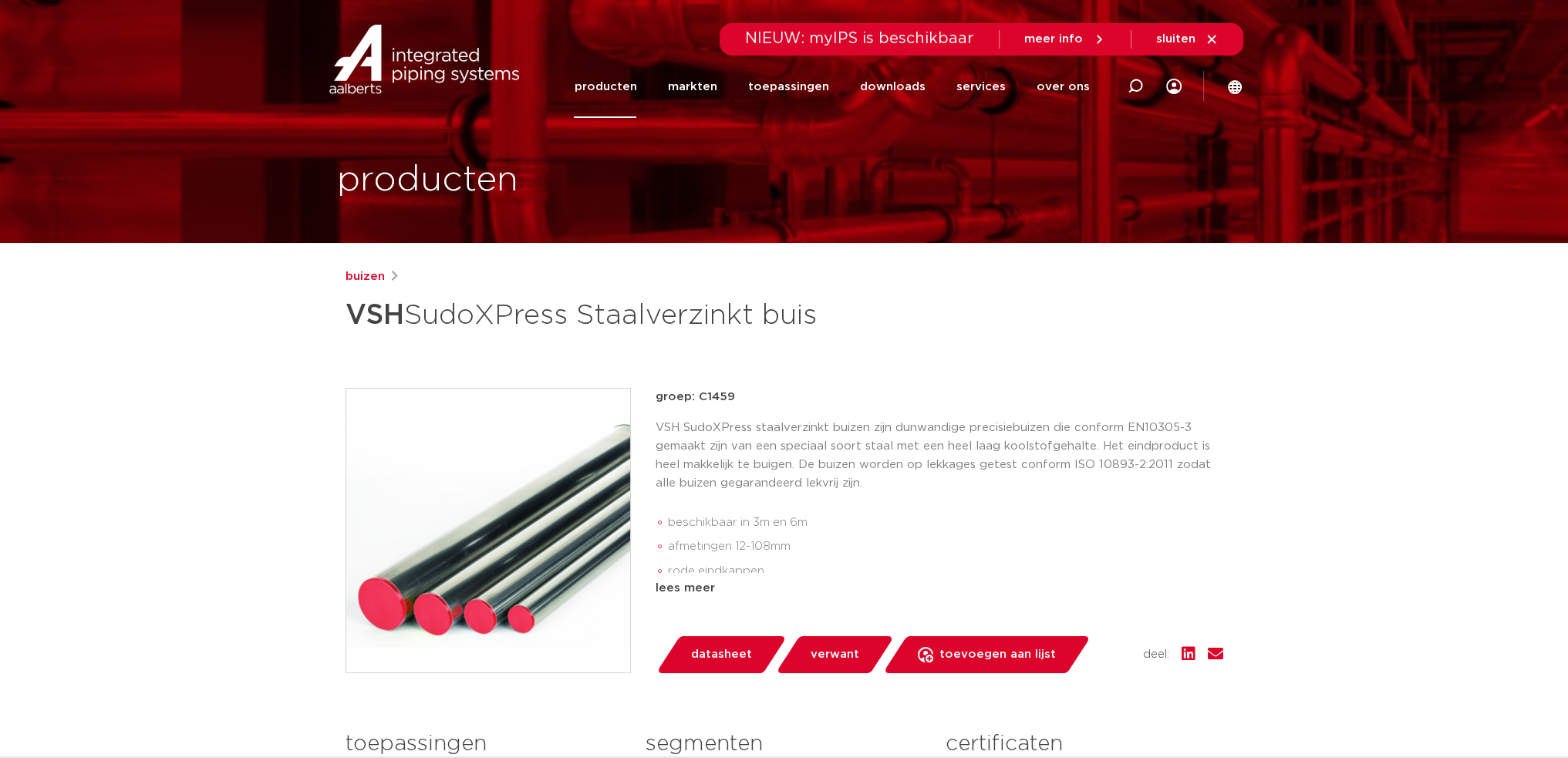
scroll to position [0, 0]
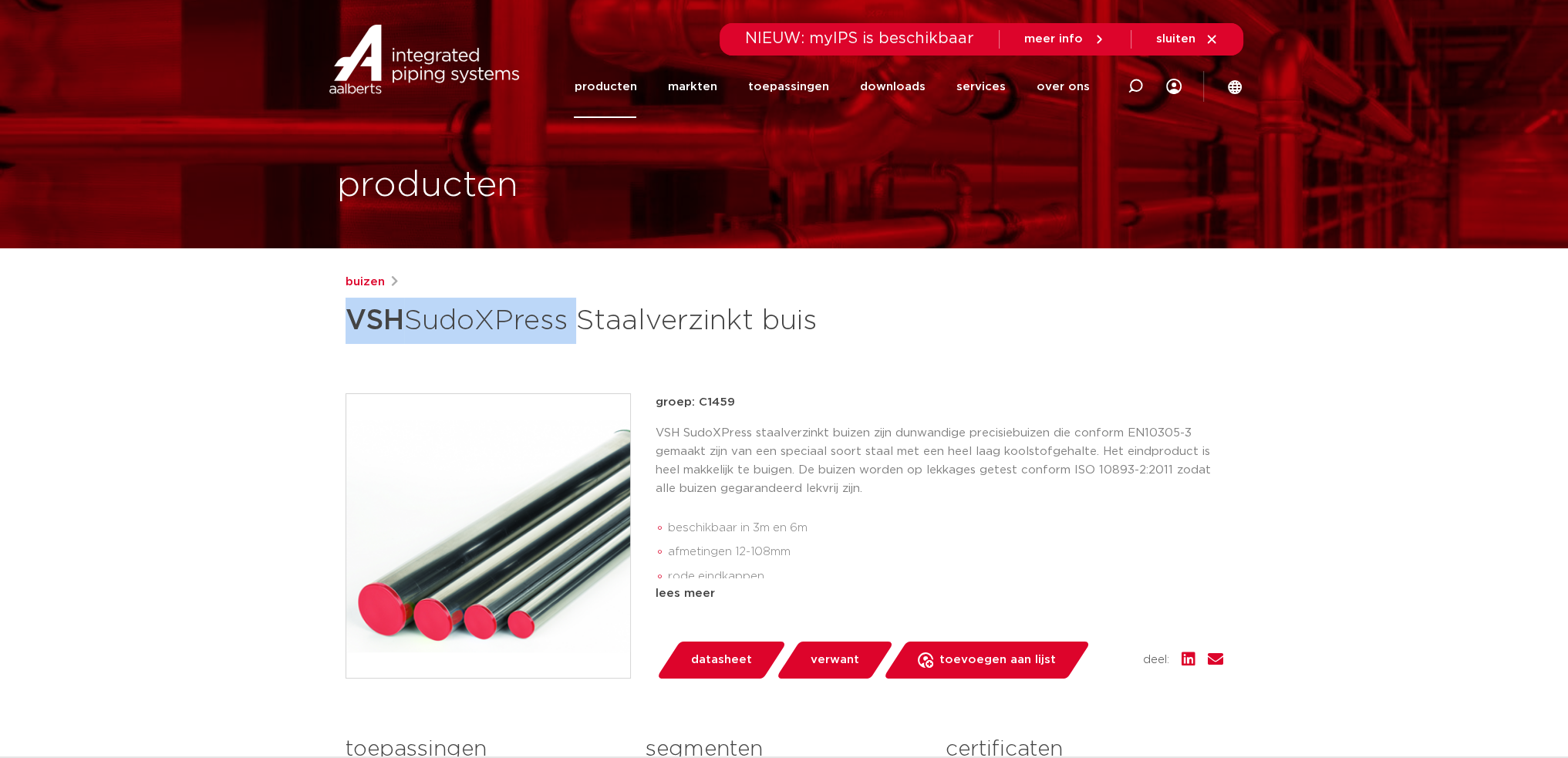
drag, startPoint x: 348, startPoint y: 317, endPoint x: 571, endPoint y: 316, distance: 223.0
click at [571, 316] on h1 "VSH SudoXPress Staalverzinkt buis" at bounding box center [635, 321] width 580 height 46
copy h1 "VSH SudoXPress"
